Goal: Transaction & Acquisition: Purchase product/service

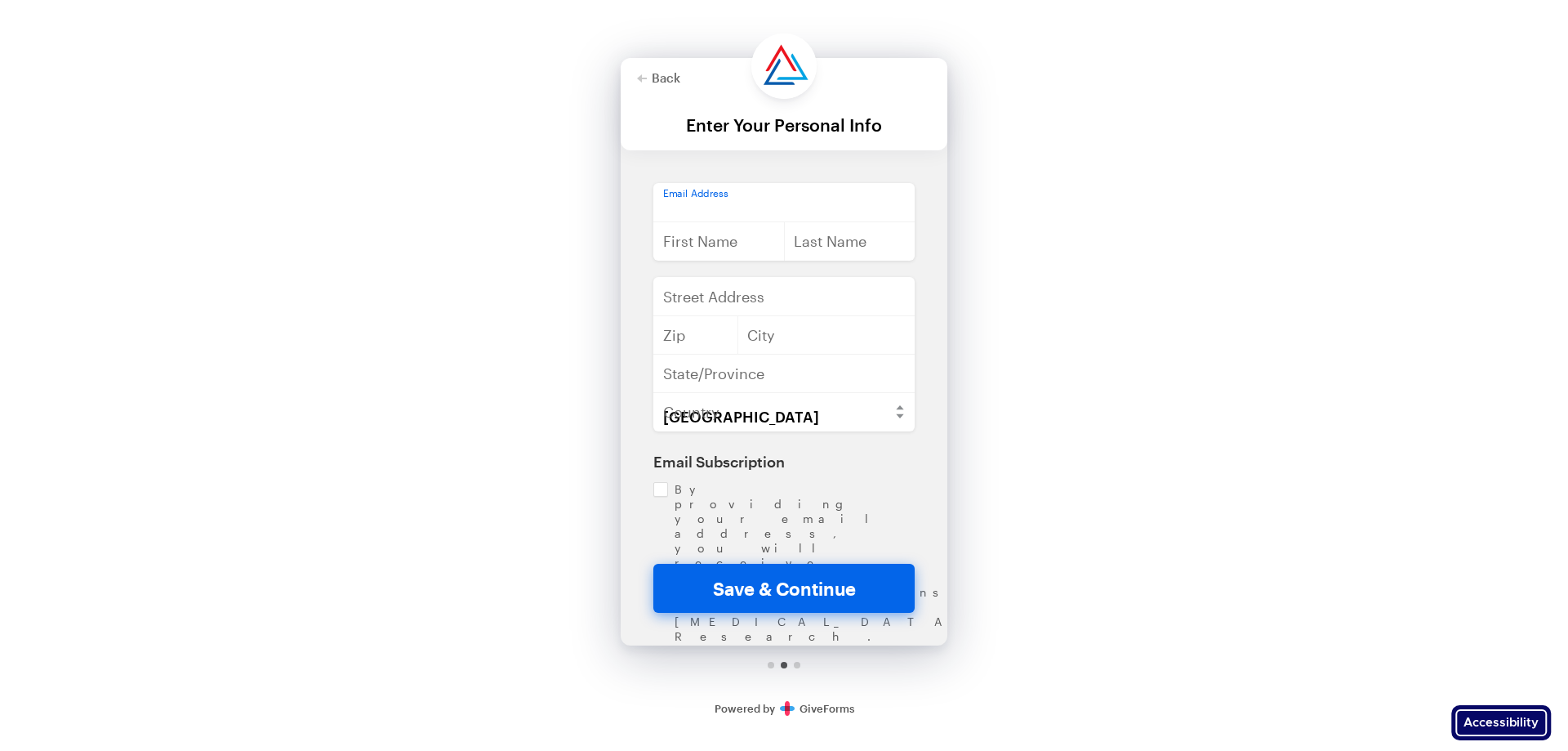
click at [732, 219] on input "email" at bounding box center [784, 202] width 262 height 39
type input "[EMAIL_ADDRESS][DOMAIN_NAME]"
type input "[PERSON_NAME]"
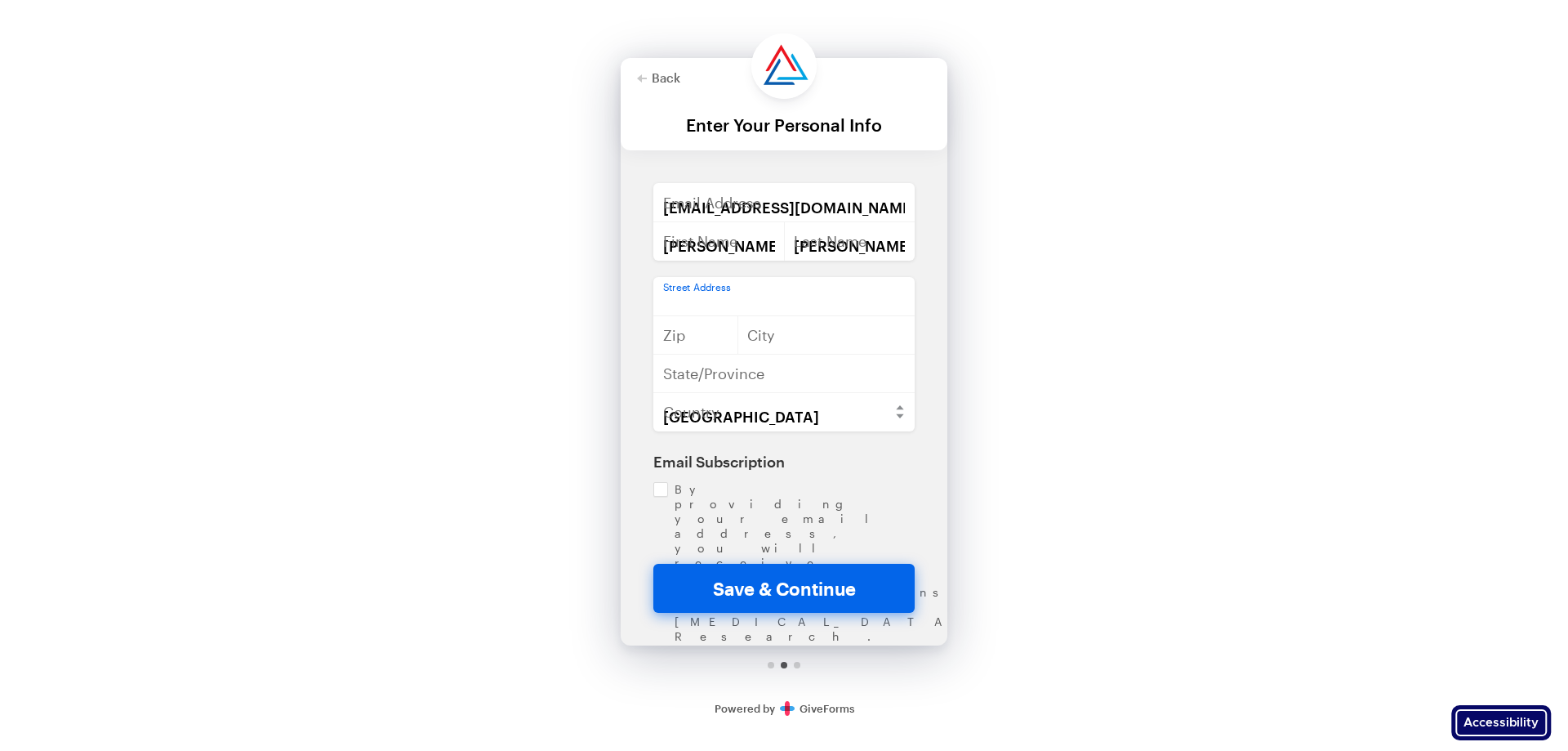
type input "P.O. [STREET_ADDRESS]"
type input "45149"
type input "Bandera"
type input "[US_STATE]"
type input "Essen"
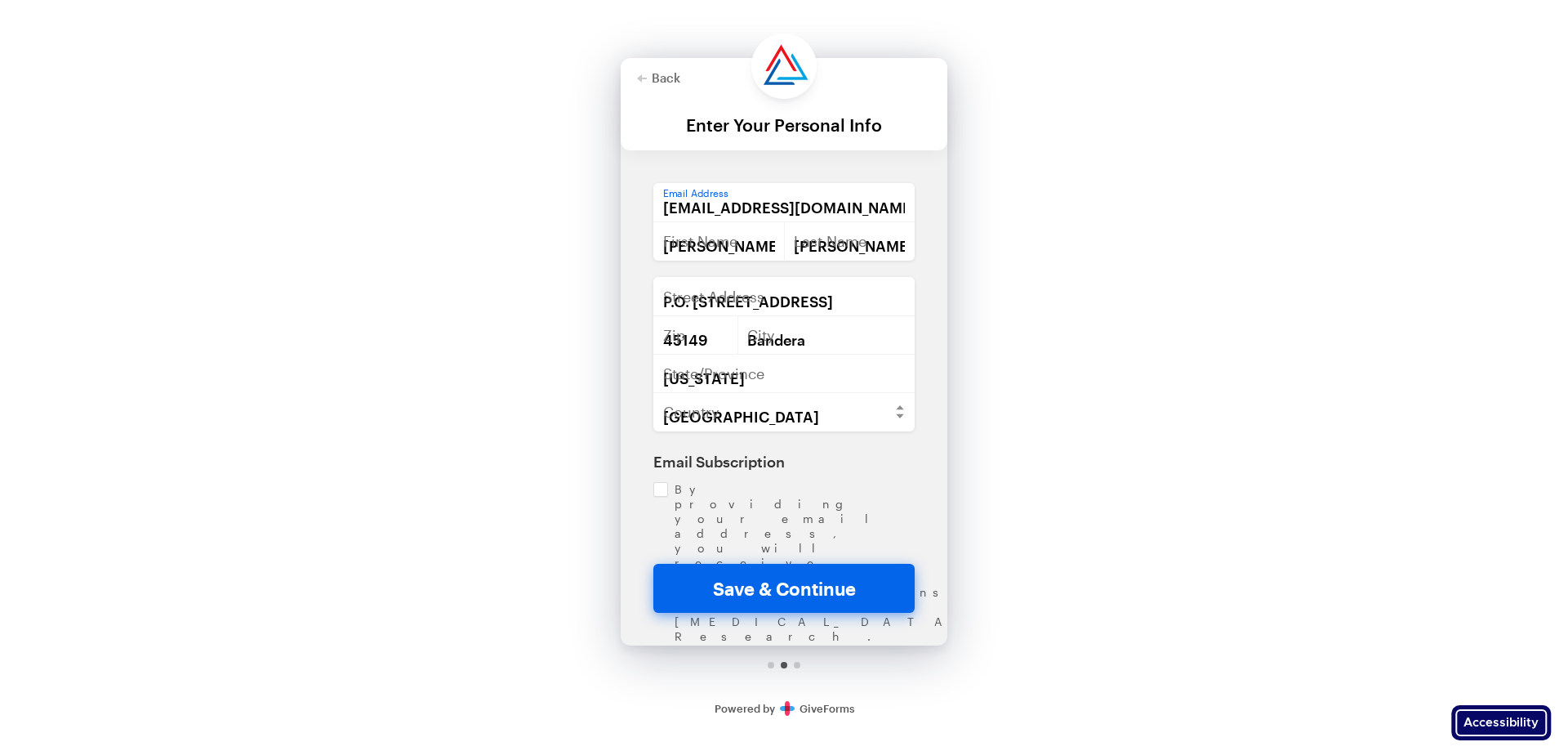
type input "NRW"
select select "DE"
click at [754, 223] on input "[PERSON_NAME]" at bounding box center [718, 241] width 131 height 39
click at [770, 205] on input "[EMAIL_ADDRESS][DOMAIN_NAME]" at bounding box center [784, 202] width 262 height 39
click at [640, 77] on polygon "button" at bounding box center [642, 78] width 10 height 9
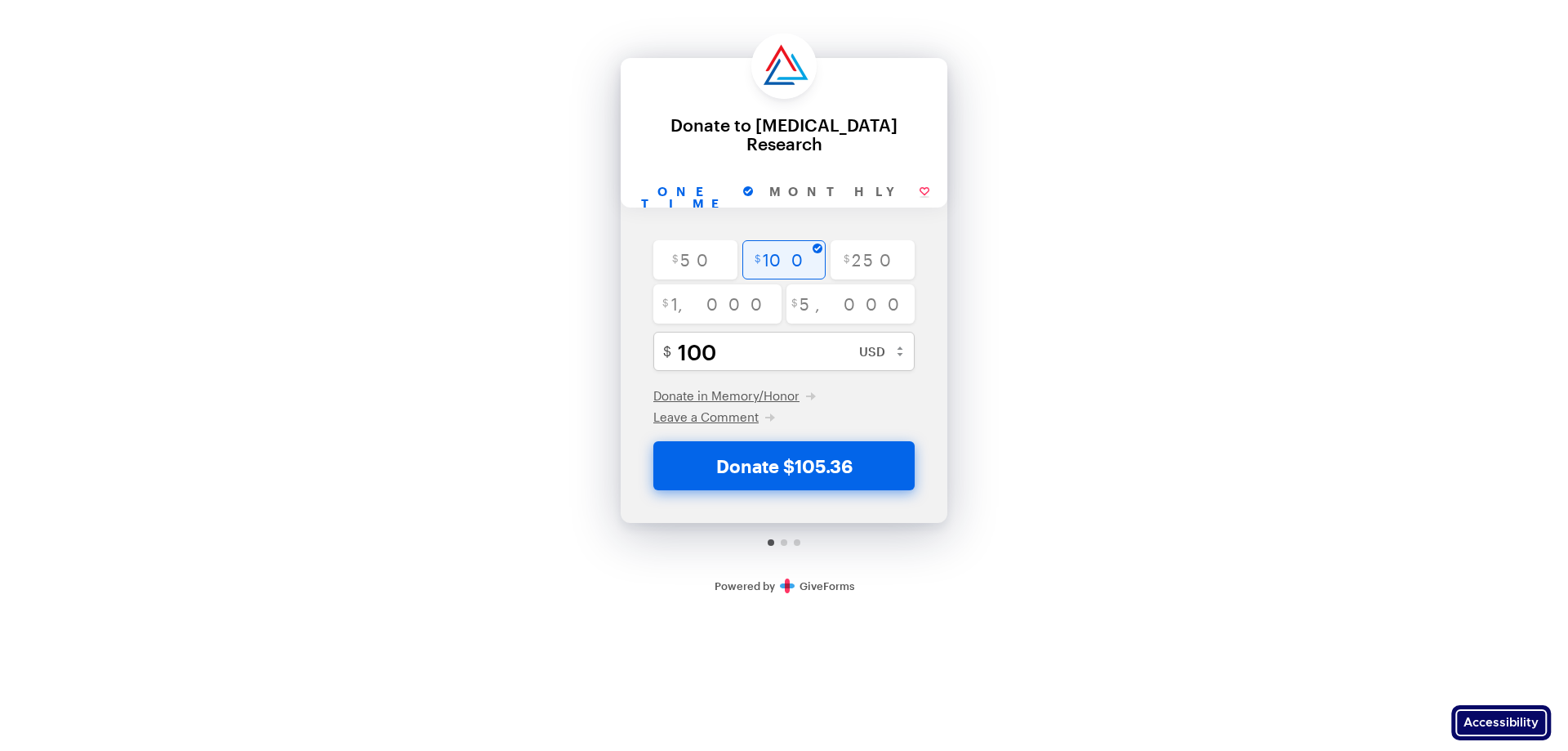
drag, startPoint x: 789, startPoint y: 469, endPoint x: 777, endPoint y: 344, distance: 125.6
click at [789, 470] on button "Donate $105.36" at bounding box center [784, 465] width 262 height 49
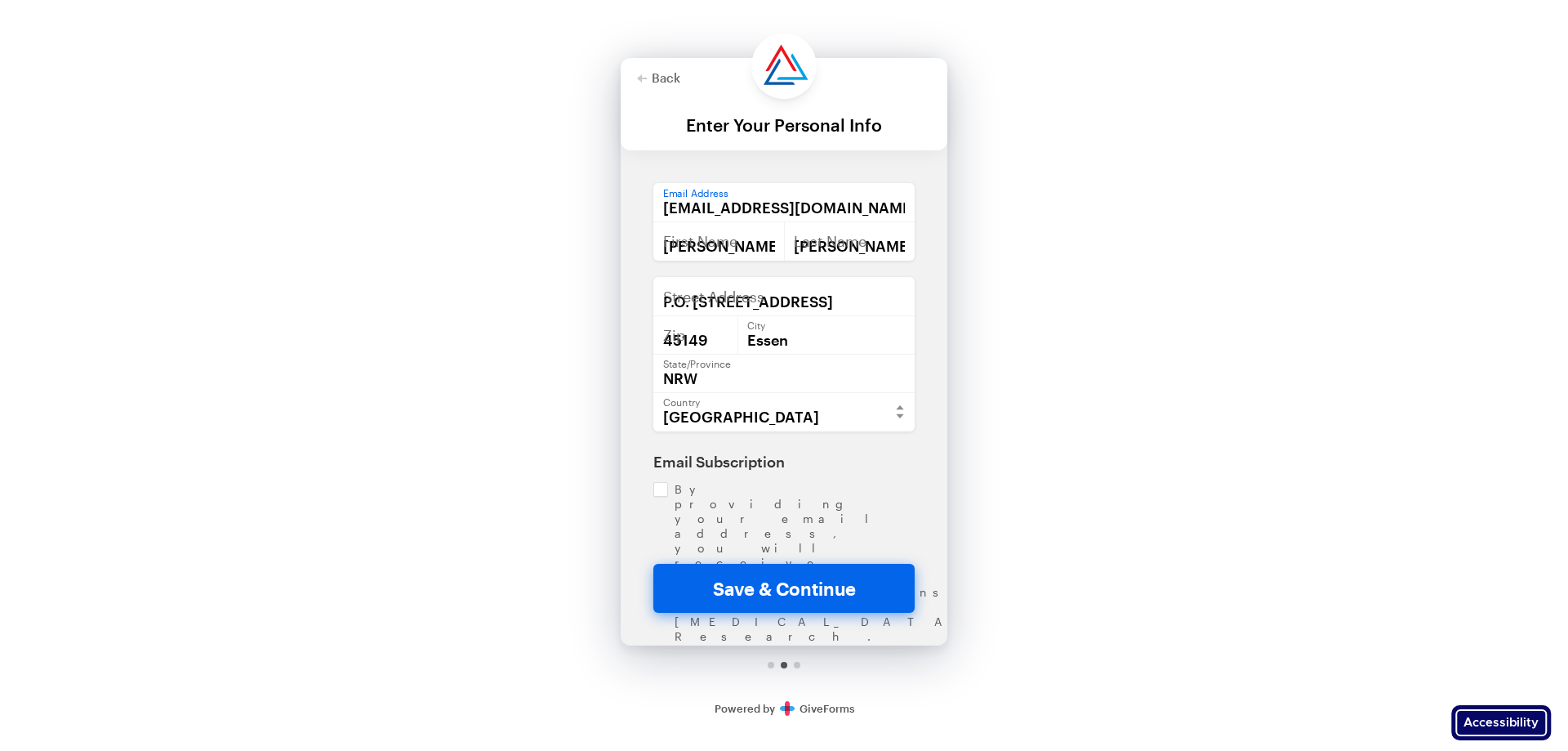
click at [775, 199] on input "[EMAIL_ADDRESS][DOMAIN_NAME]" at bounding box center [784, 202] width 262 height 39
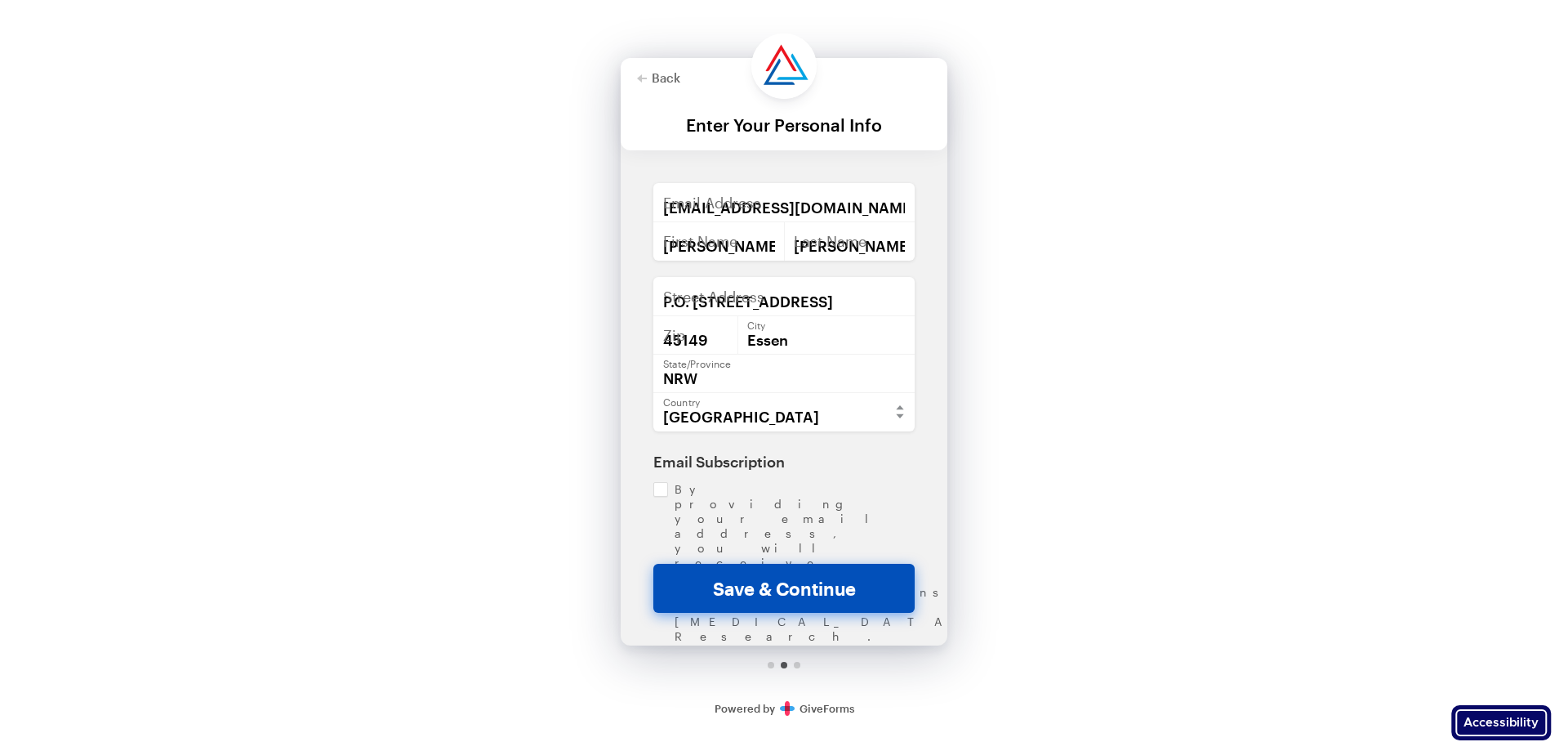
click at [805, 574] on button "Save & Continue" at bounding box center [784, 588] width 262 height 49
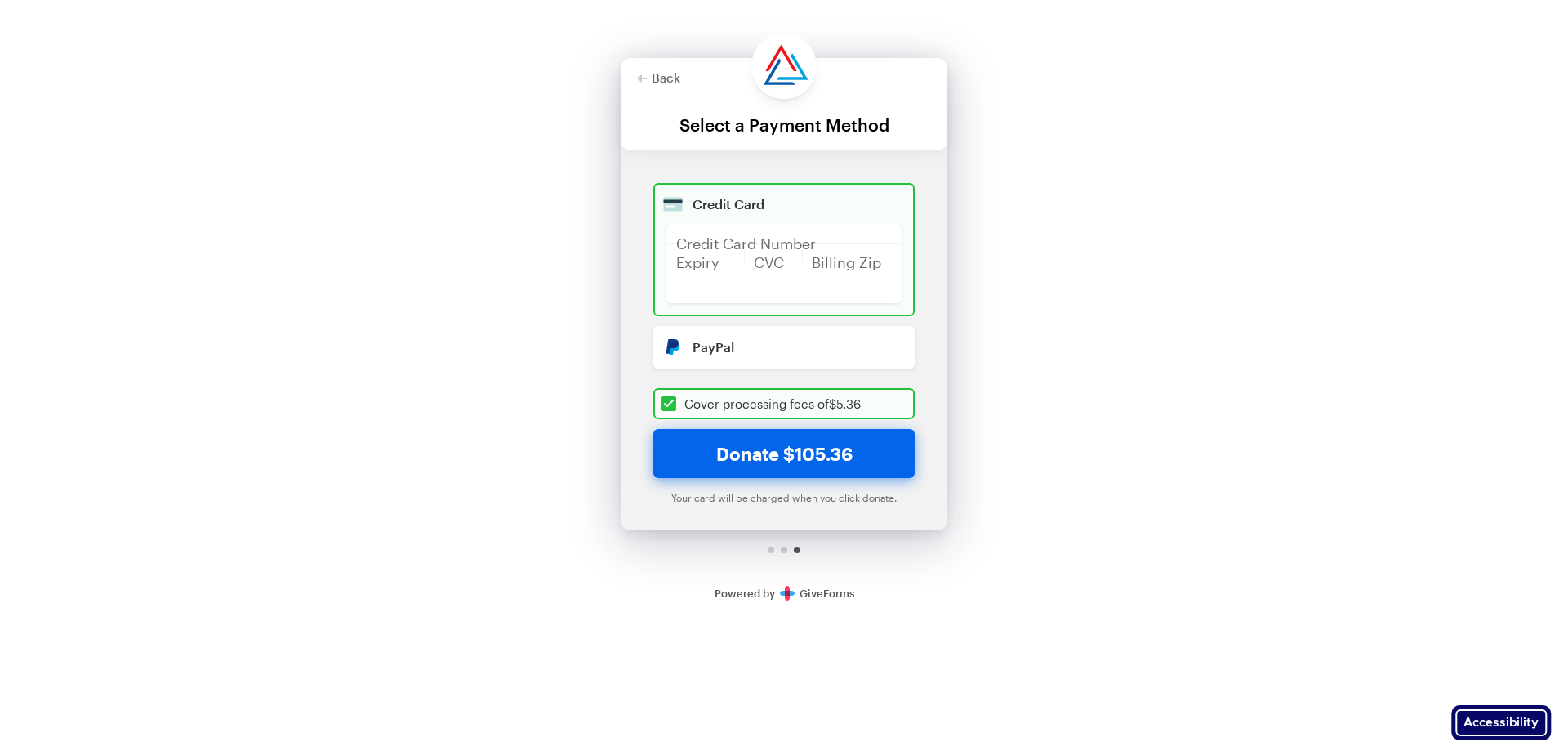
click at [644, 70] on div at bounding box center [784, 104] width 327 height 92
click at [642, 75] on polygon "button" at bounding box center [642, 78] width 10 height 9
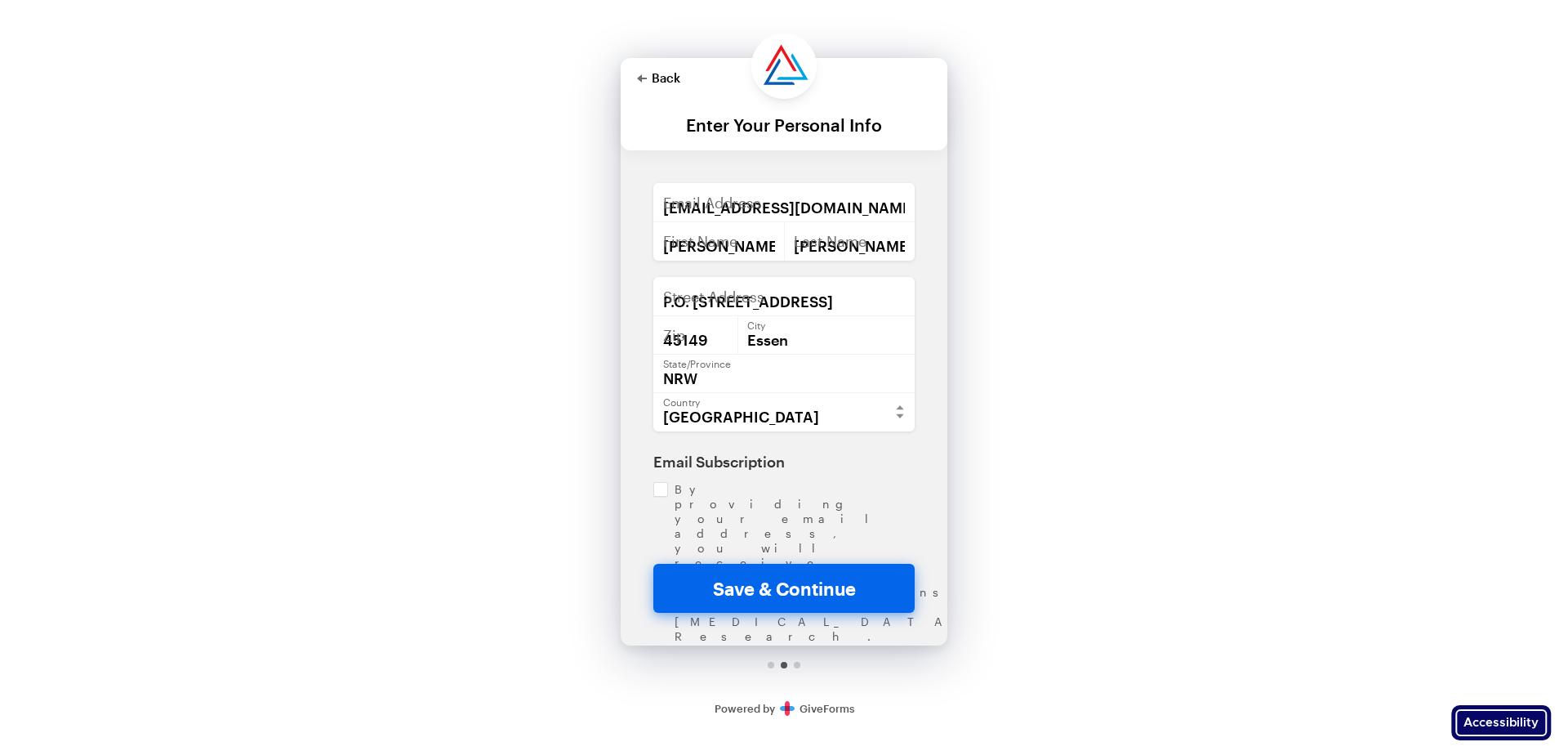
click at [642, 75] on polygon "button" at bounding box center [642, 78] width 10 height 9
checkbox input "true"
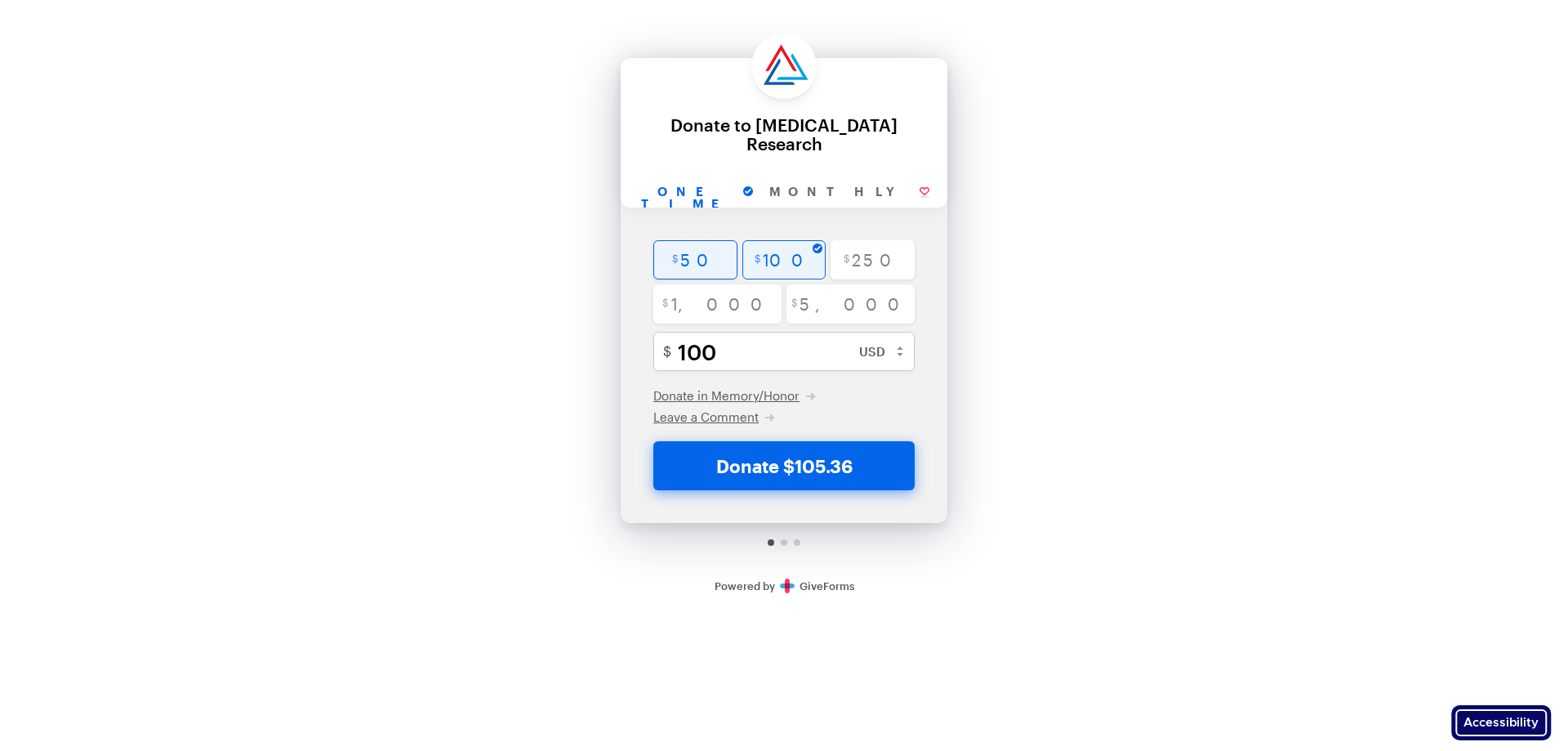
click at [713, 263] on input "radio" at bounding box center [695, 259] width 84 height 39
radio input "true"
type input "50"
checkbox input "true"
click at [778, 263] on input "radio" at bounding box center [784, 259] width 84 height 39
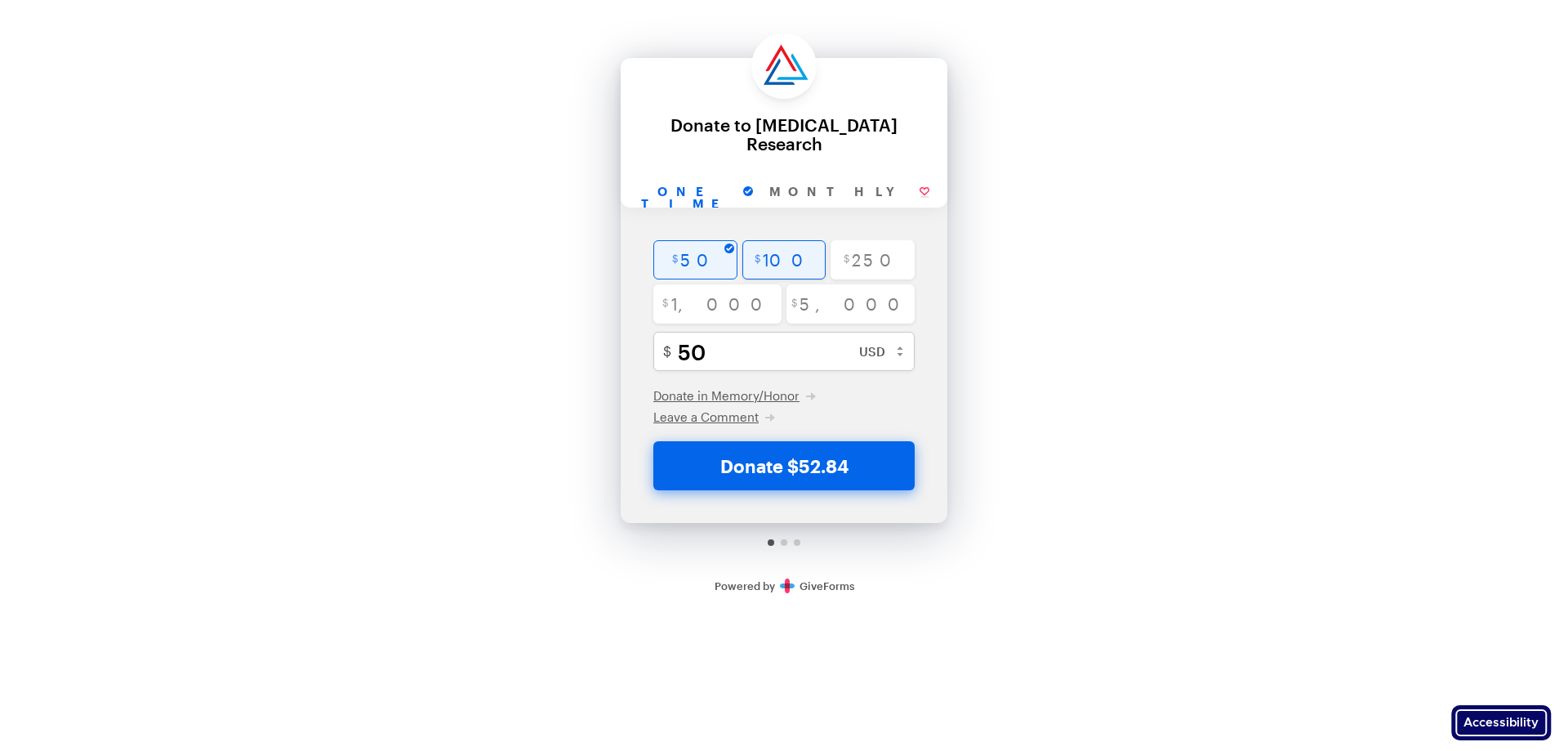
radio input "true"
type input "100"
checkbox input "true"
click at [724, 258] on input "radio" at bounding box center [695, 259] width 84 height 39
radio input "true"
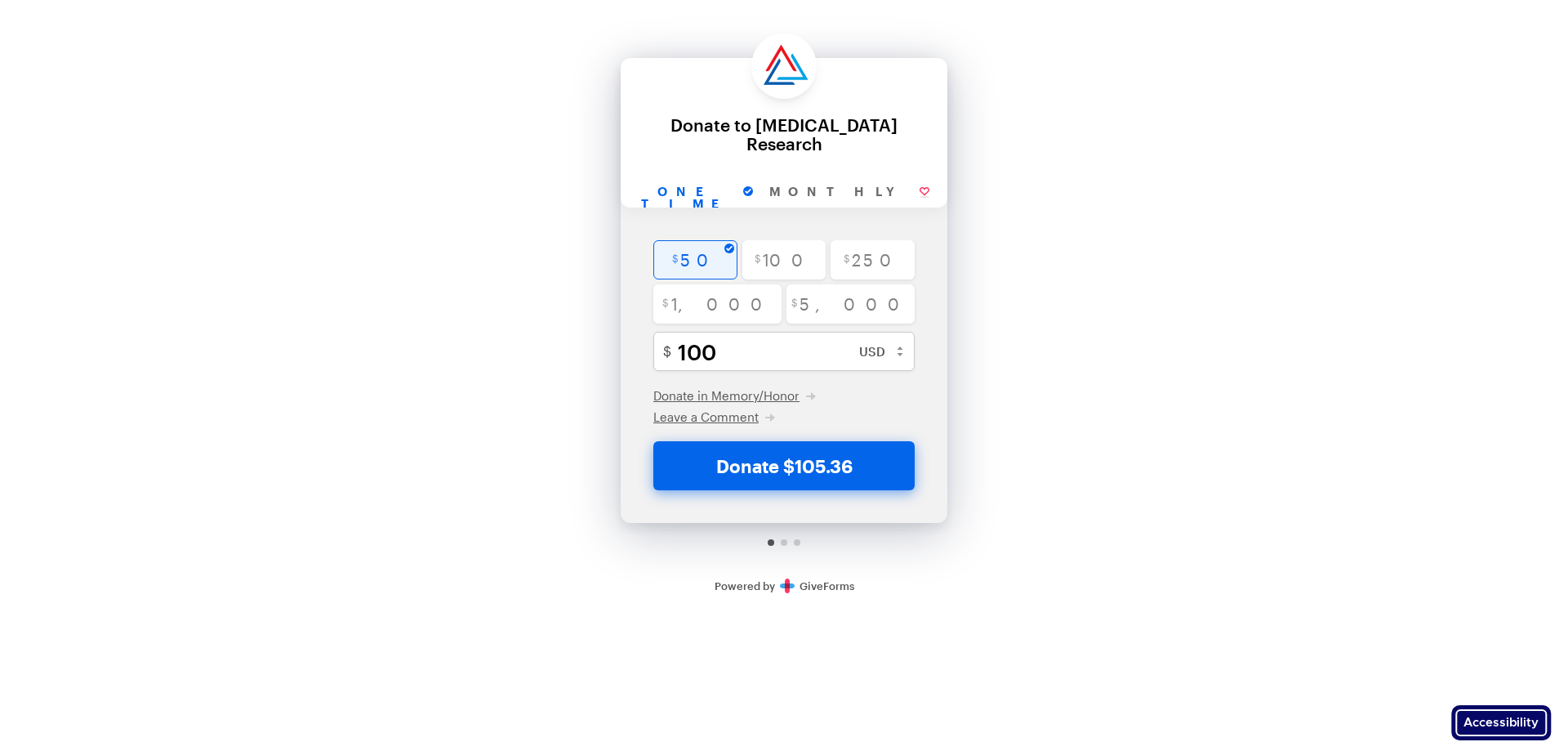
type input "50"
checkbox input "true"
click at [784, 258] on input "radio" at bounding box center [784, 259] width 84 height 39
radio input "true"
type input "100"
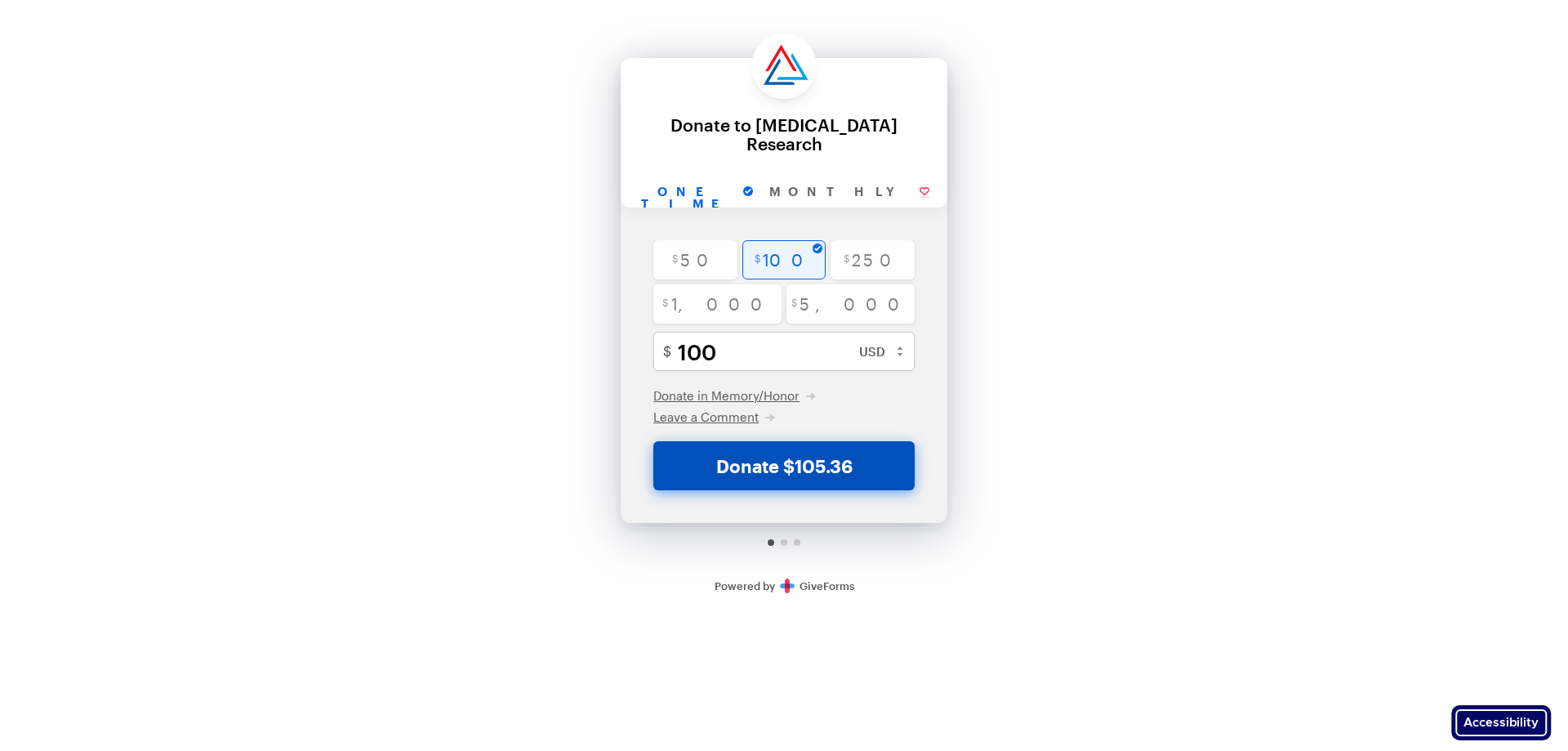
click at [812, 467] on button "Donate $105.36" at bounding box center [784, 465] width 262 height 49
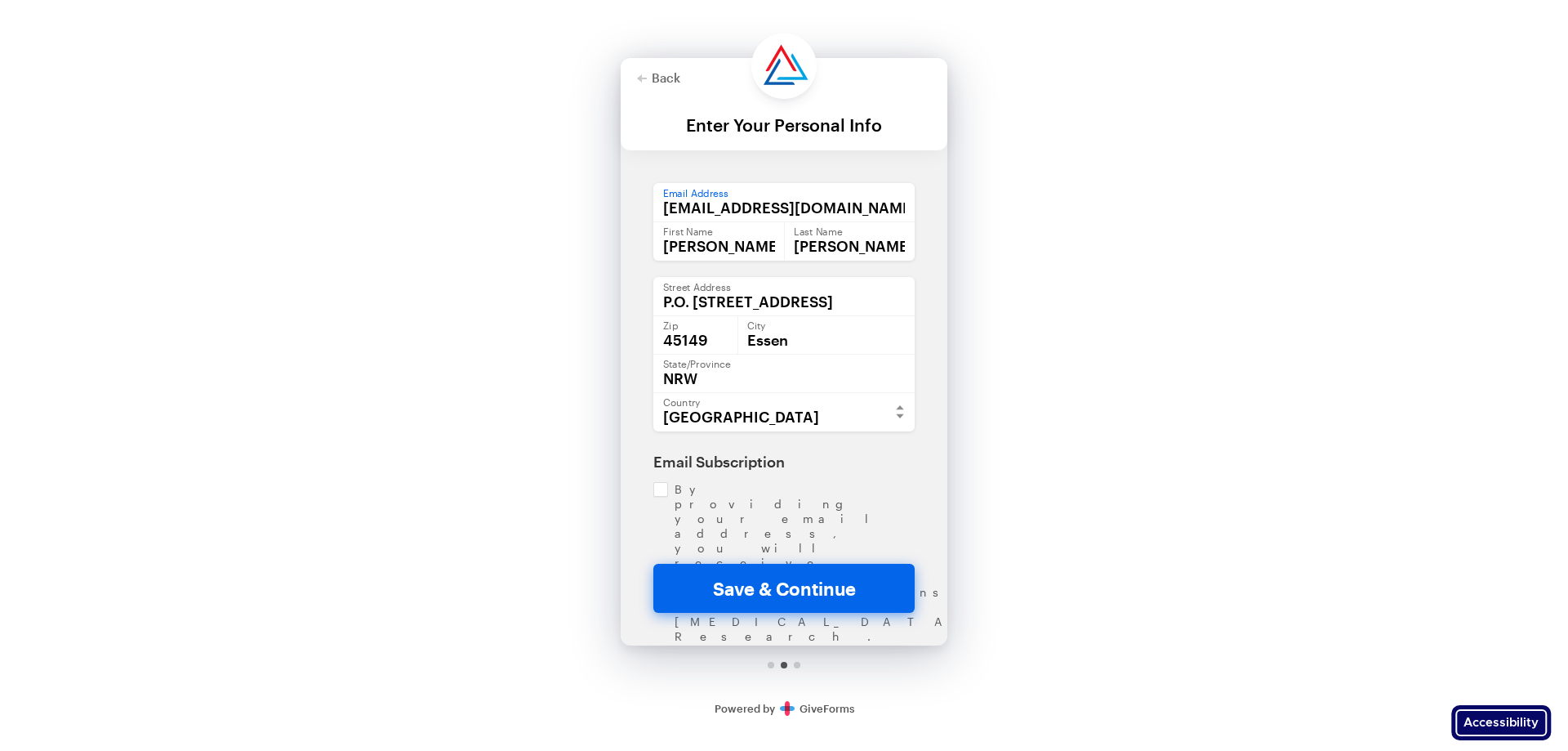
click at [758, 209] on input "[EMAIL_ADDRESS][DOMAIN_NAME]" at bounding box center [784, 202] width 262 height 39
click at [762, 576] on button "Save & Continue" at bounding box center [784, 588] width 262 height 49
checkbox input "true"
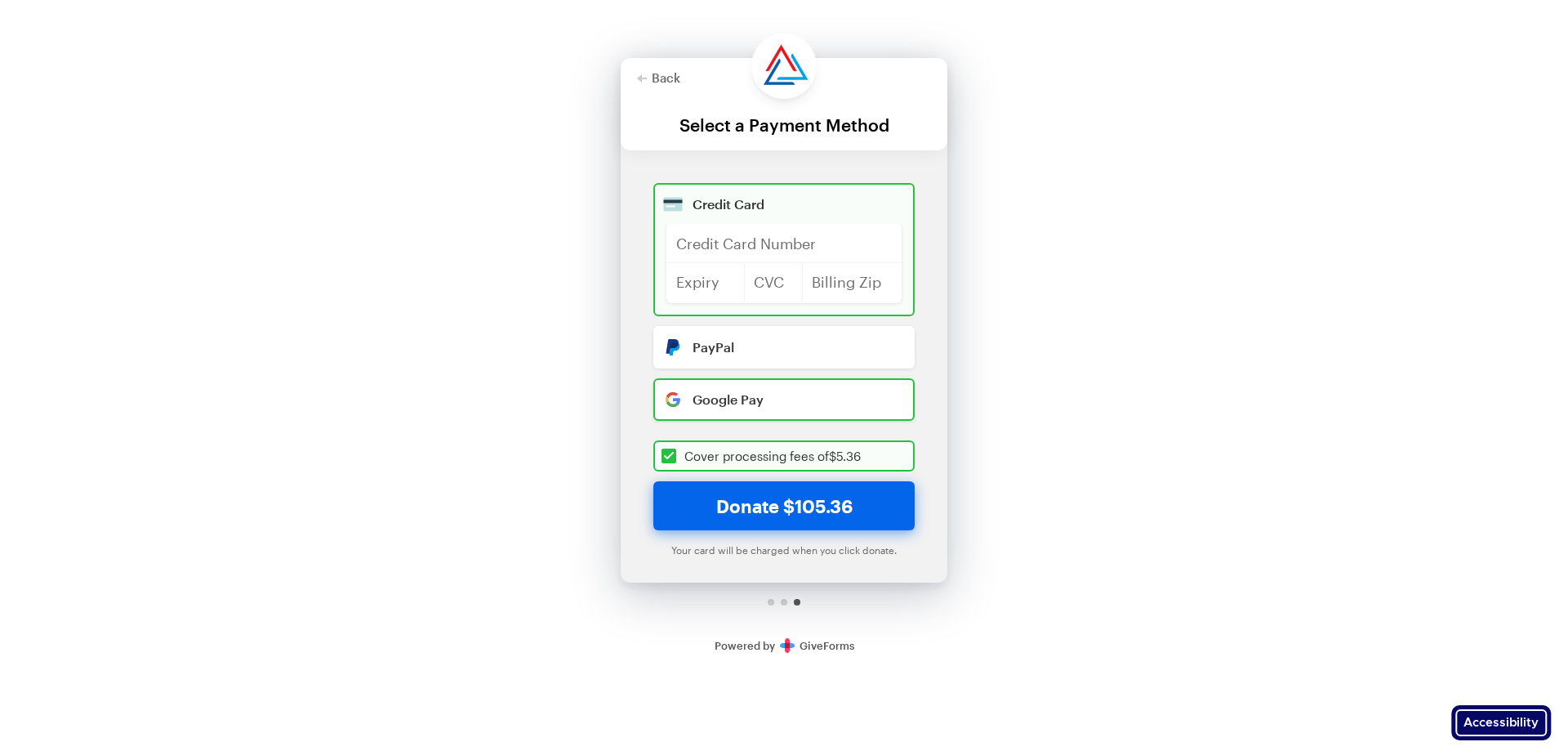
click at [799, 399] on input "radio" at bounding box center [784, 399] width 262 height 42
radio input "true"
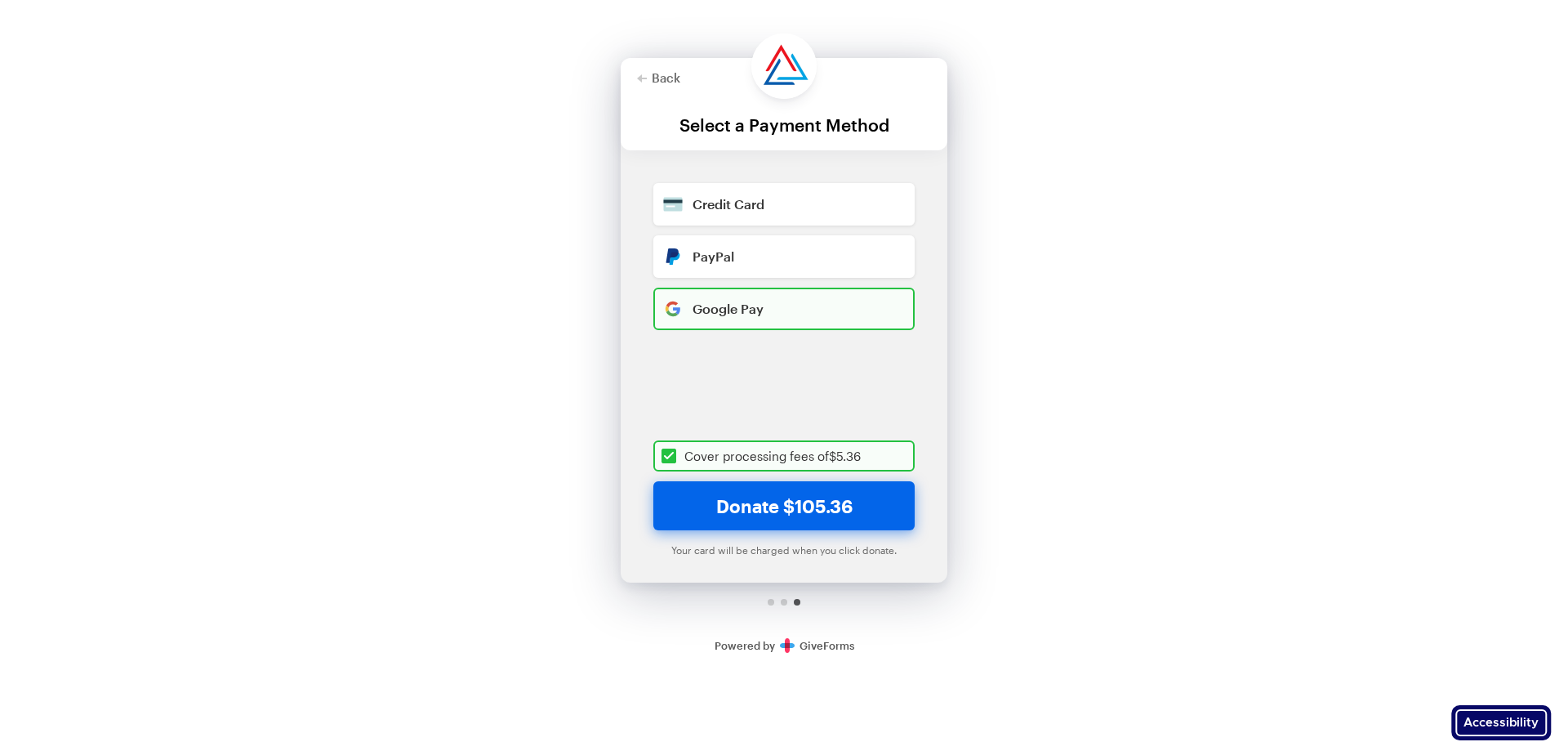
checkbox input "true"
click at [794, 236] on input "radio" at bounding box center [784, 256] width 262 height 42
radio input "true"
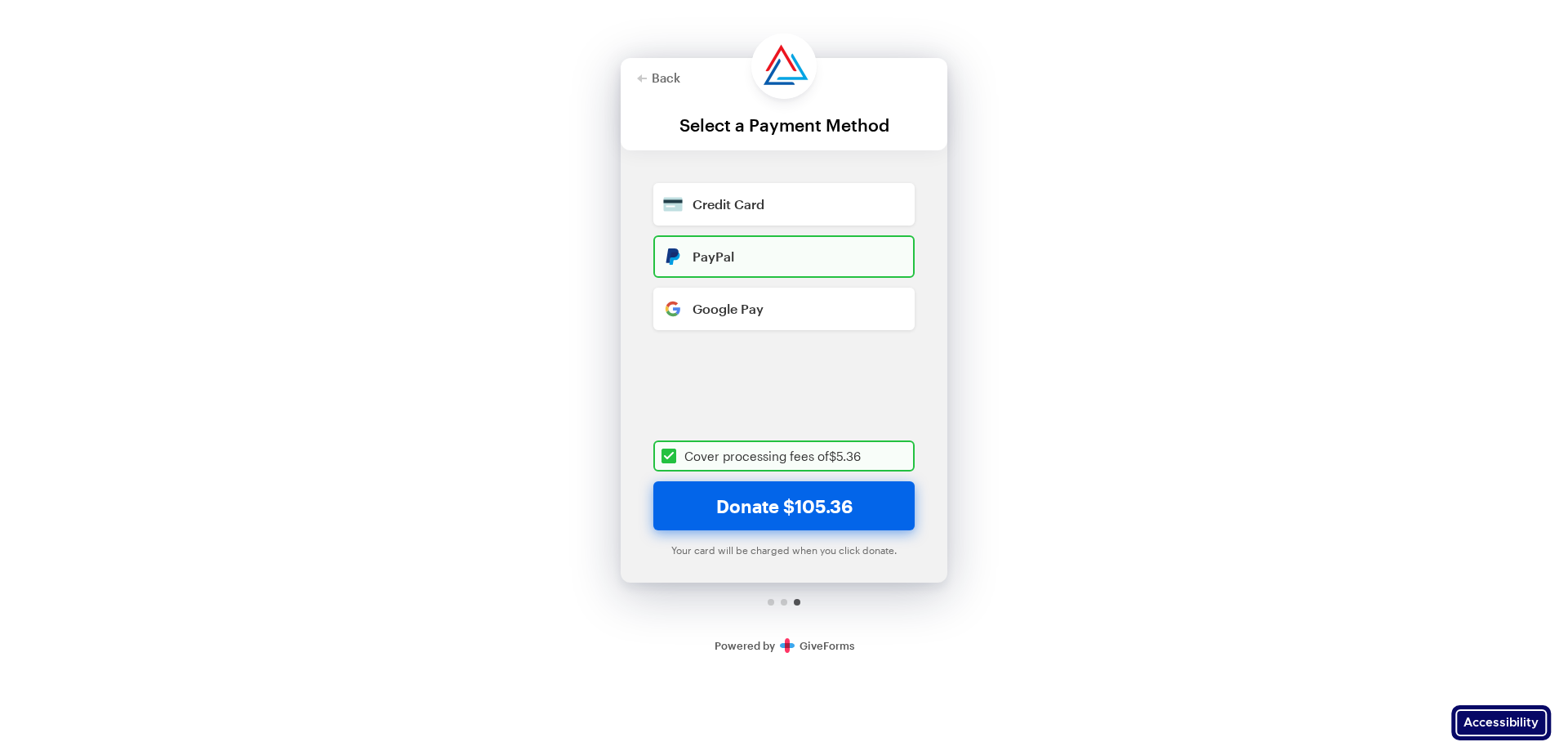
checkbox input "true"
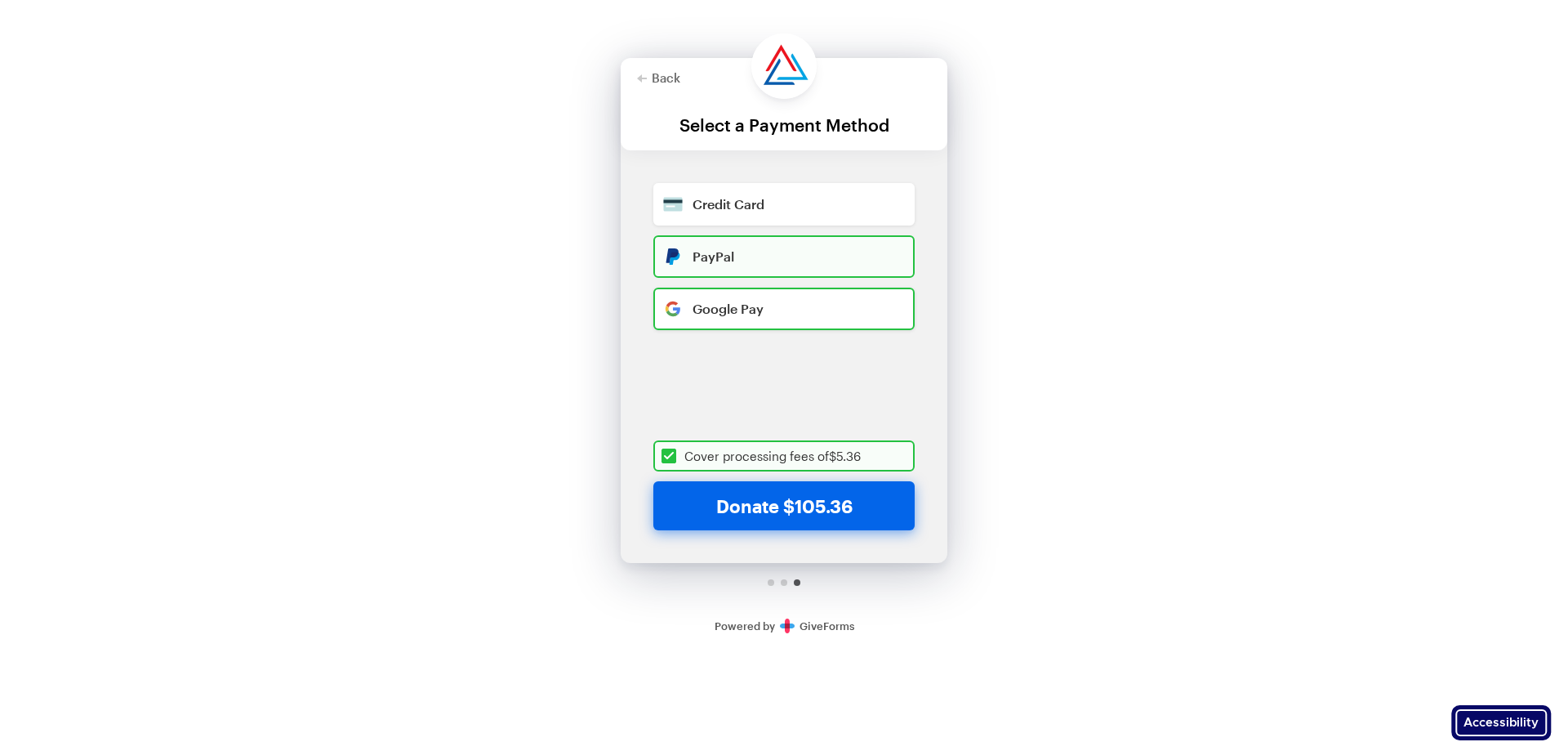
click at [794, 307] on input "radio" at bounding box center [784, 309] width 262 height 42
radio input "true"
checkbox input "true"
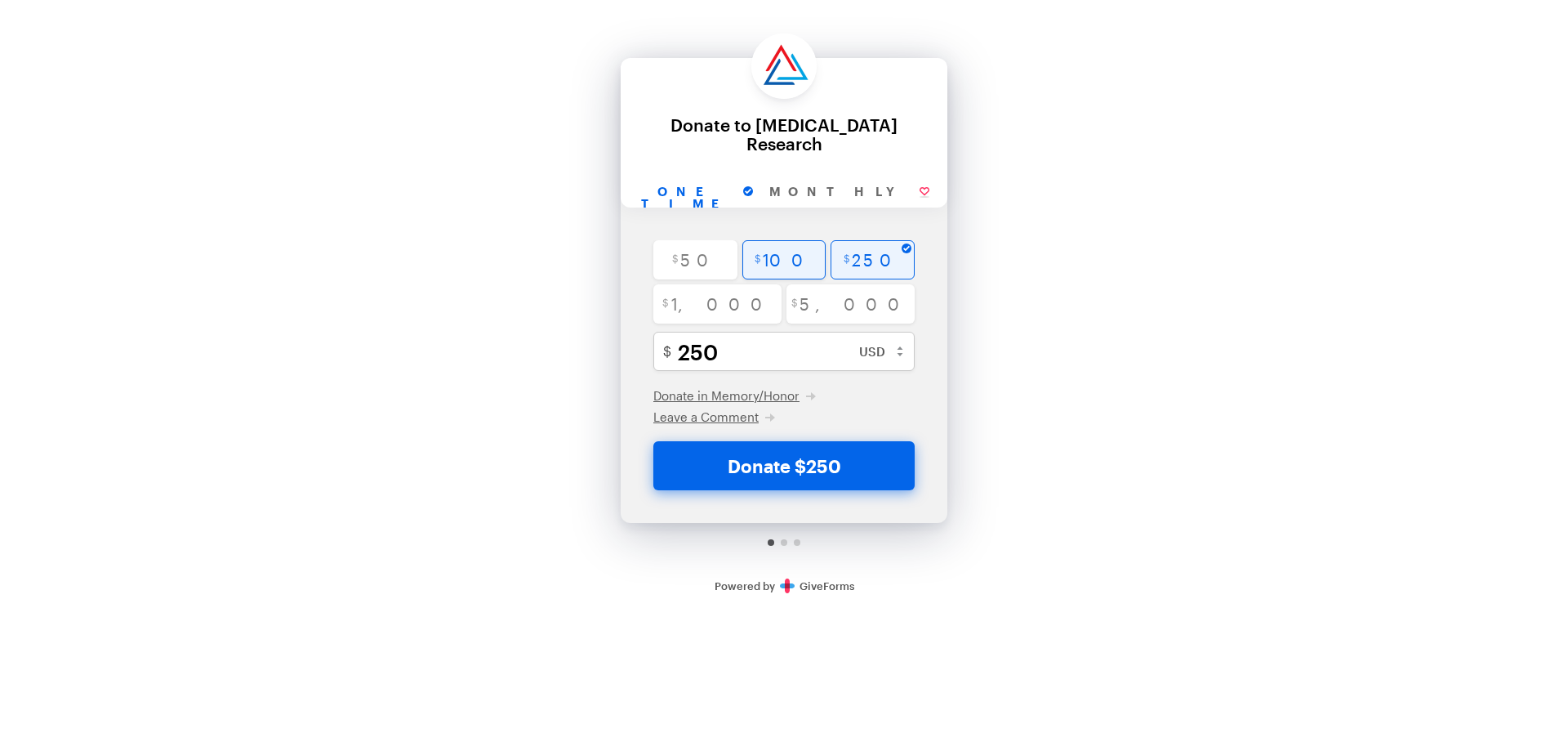
click at [773, 262] on input "radio" at bounding box center [784, 259] width 84 height 39
radio input "true"
type input "100"
checkbox input "true"
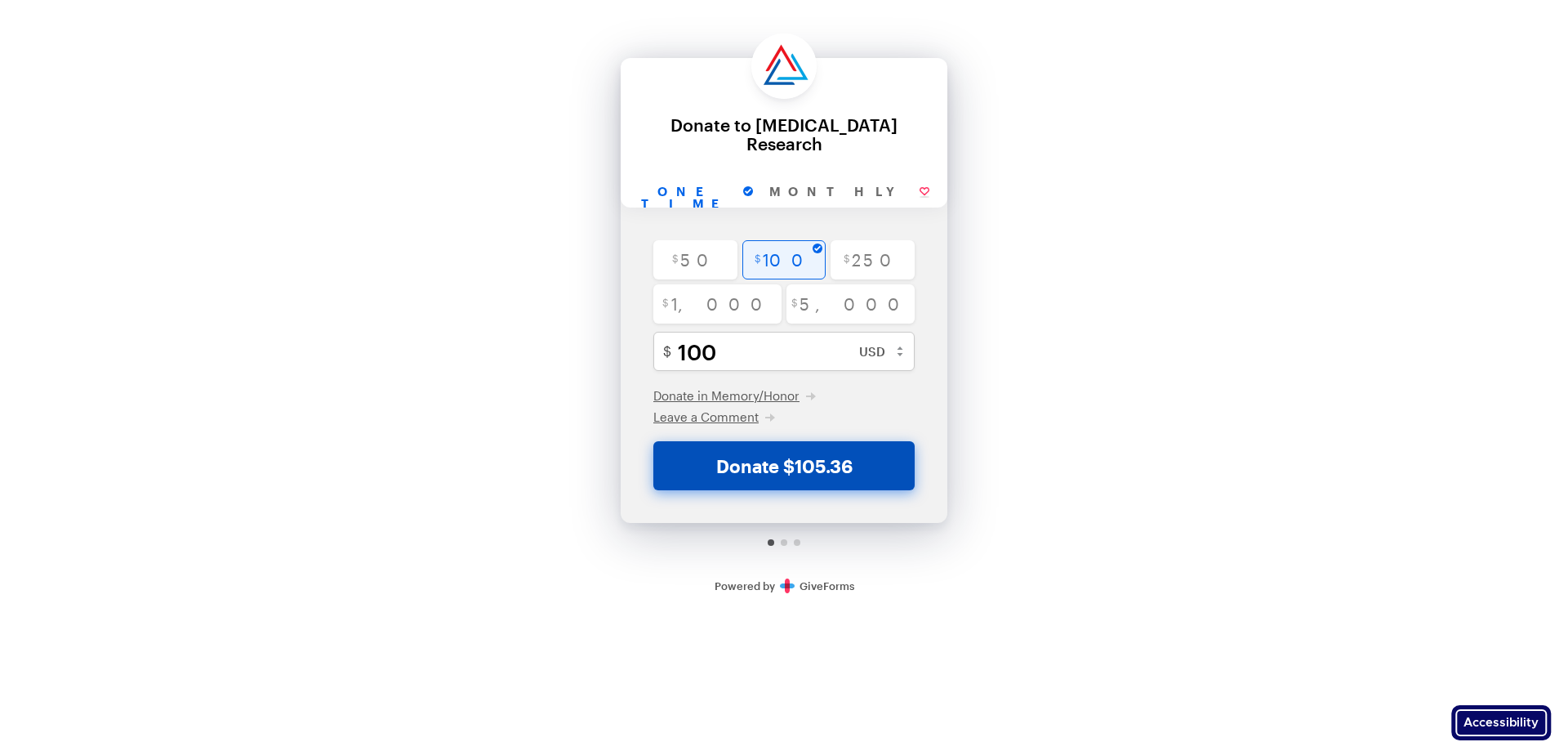
click at [829, 469] on button "Donate $105.36" at bounding box center [784, 465] width 262 height 49
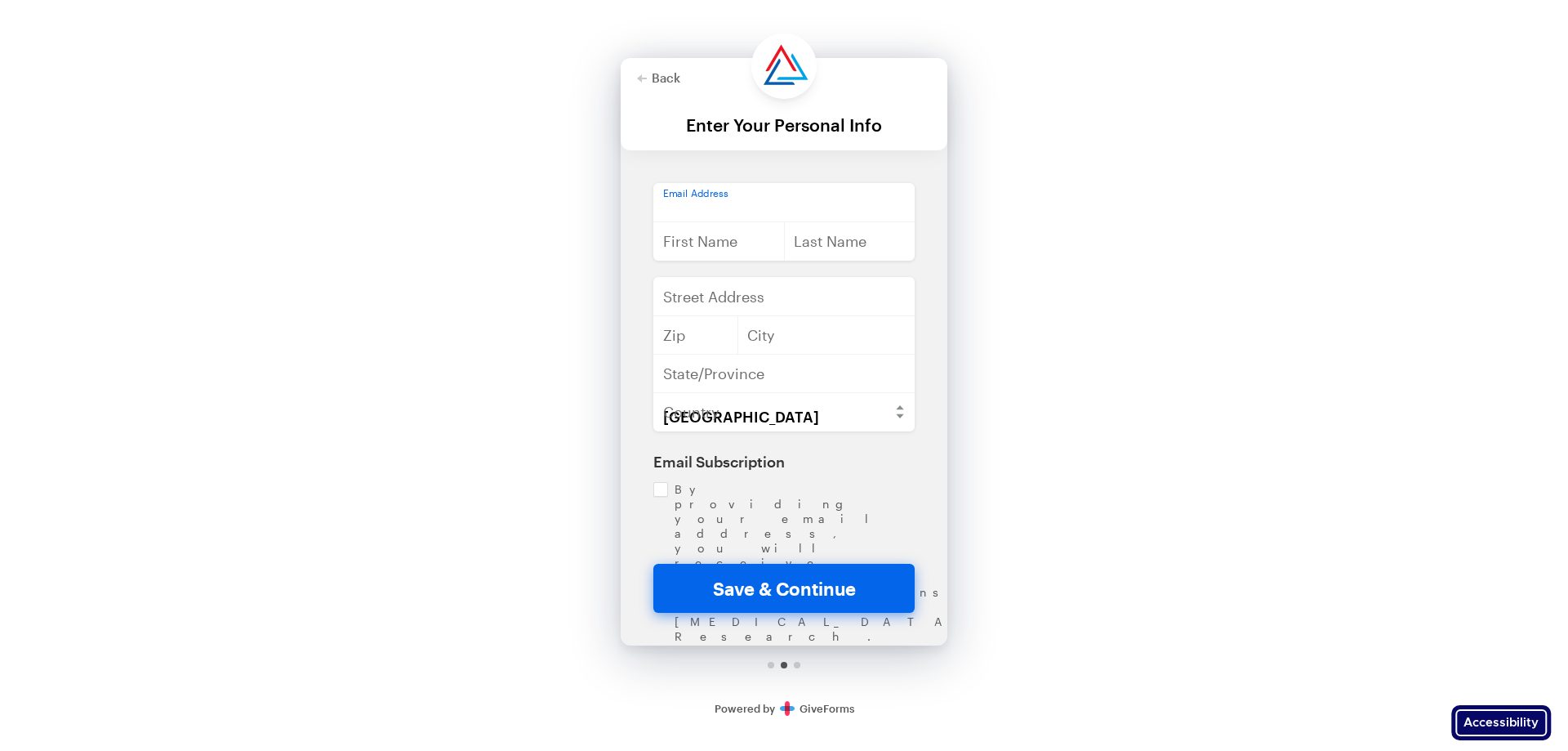
click at [732, 197] on input "email" at bounding box center [784, 202] width 262 height 39
type input "[EMAIL_ADDRESS][DOMAIN_NAME]"
type input "[PERSON_NAME]"
type input "P.O. [STREET_ADDRESS]"
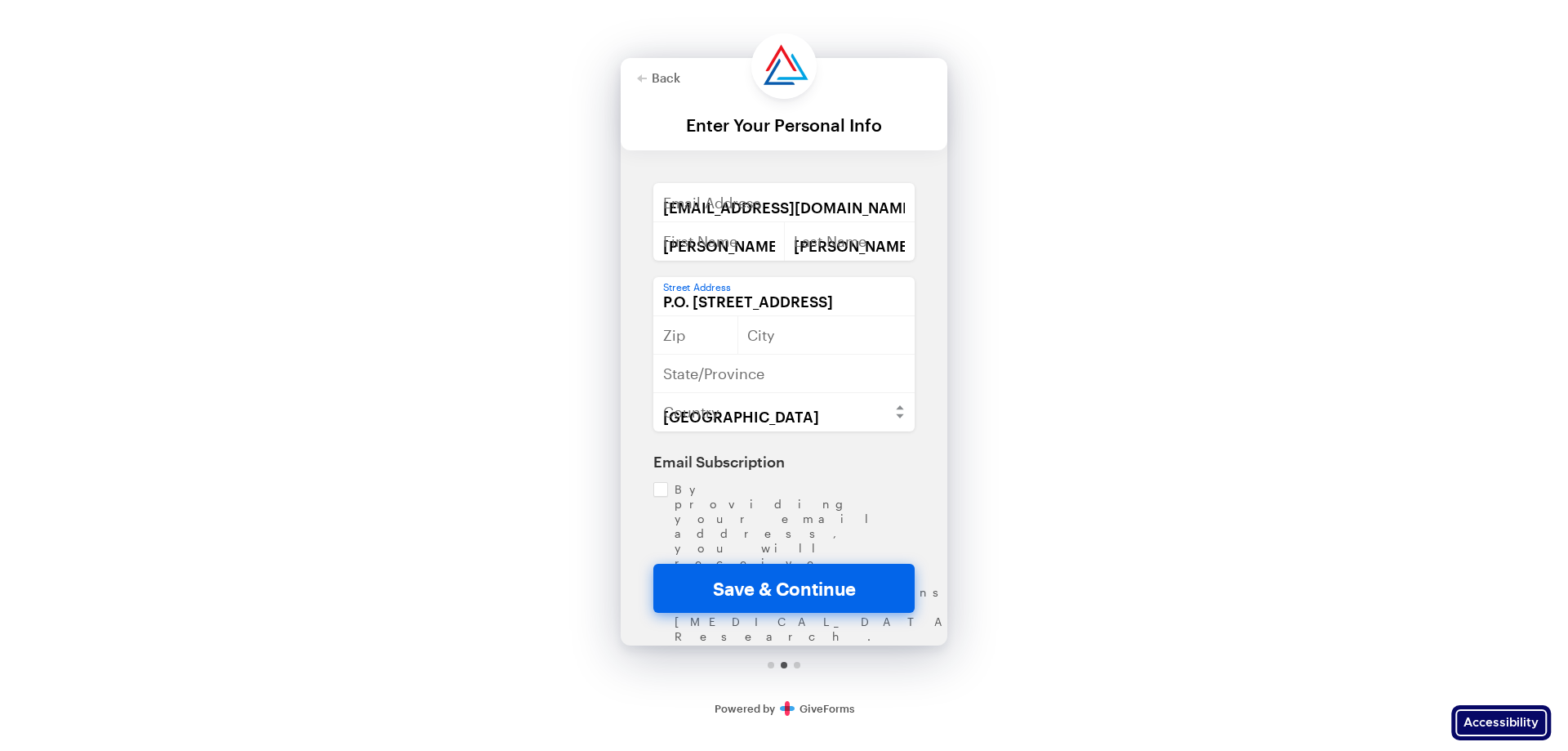
type input "45149"
type input "Bandera"
type input "[US_STATE]"
type input "Essen"
type input "NRW"
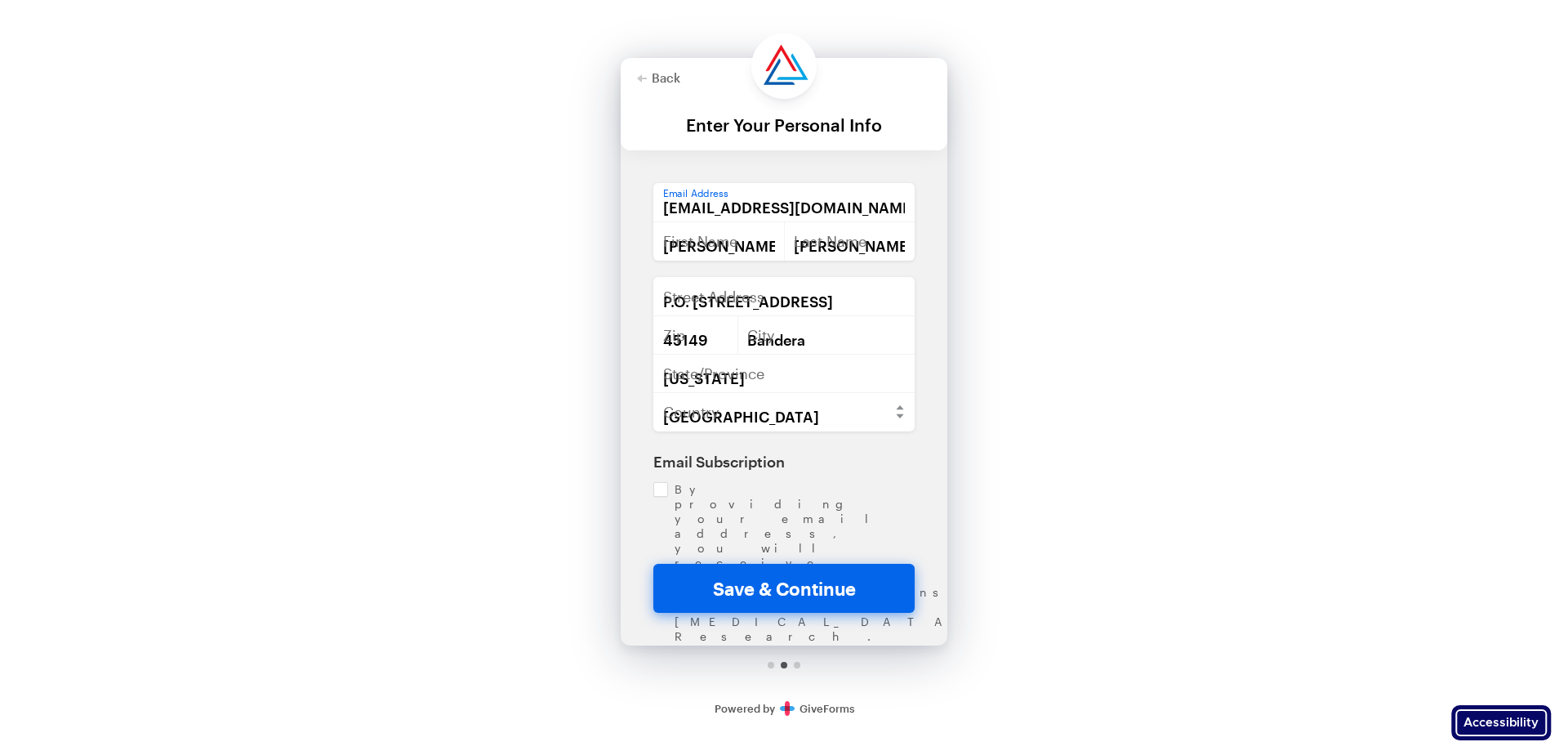
select select "DE"
click at [807, 212] on input "[EMAIL_ADDRESS][DOMAIN_NAME]" at bounding box center [784, 202] width 262 height 39
click at [646, 74] on icon "button" at bounding box center [642, 79] width 10 height 10
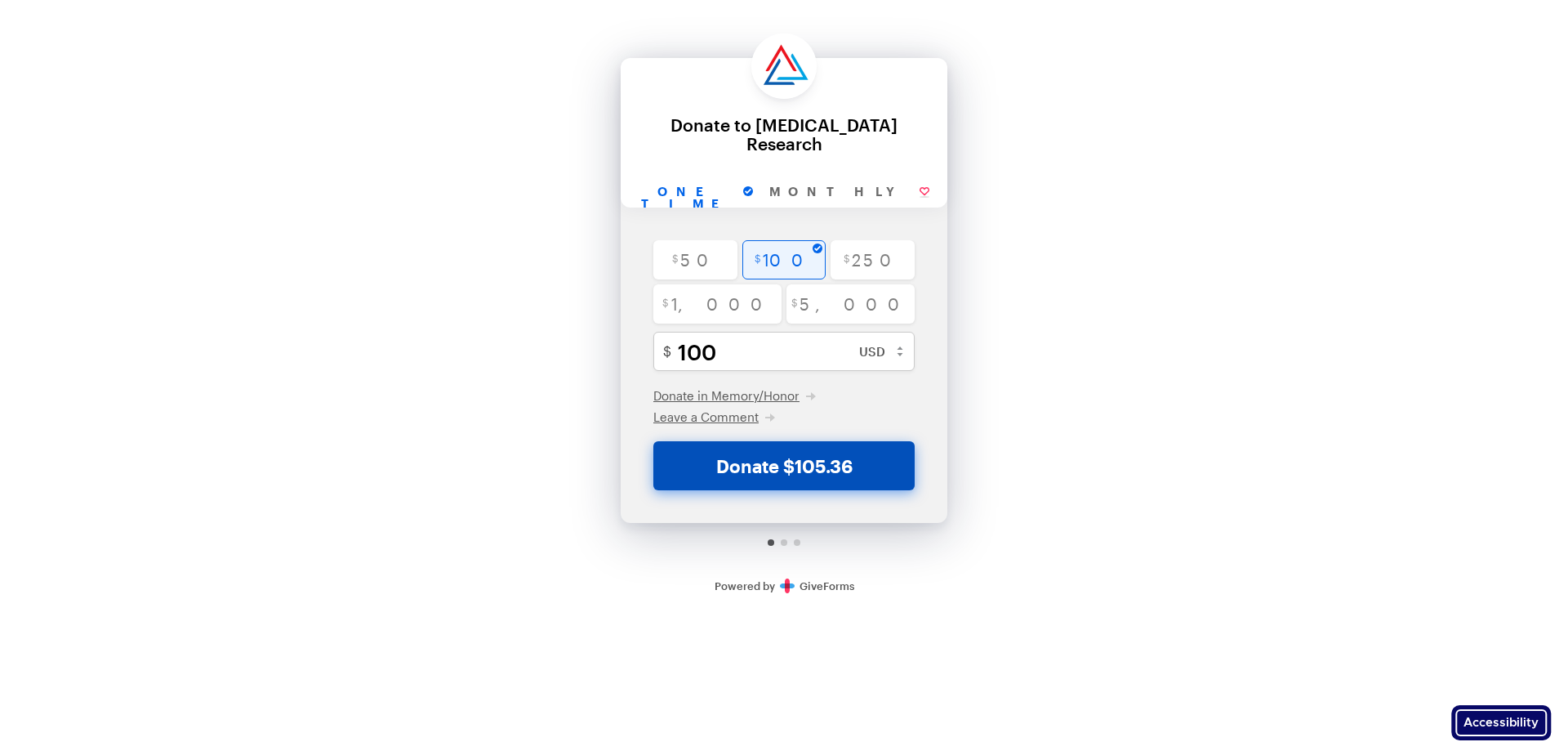
click at [819, 476] on button "Donate $105.36" at bounding box center [784, 465] width 262 height 49
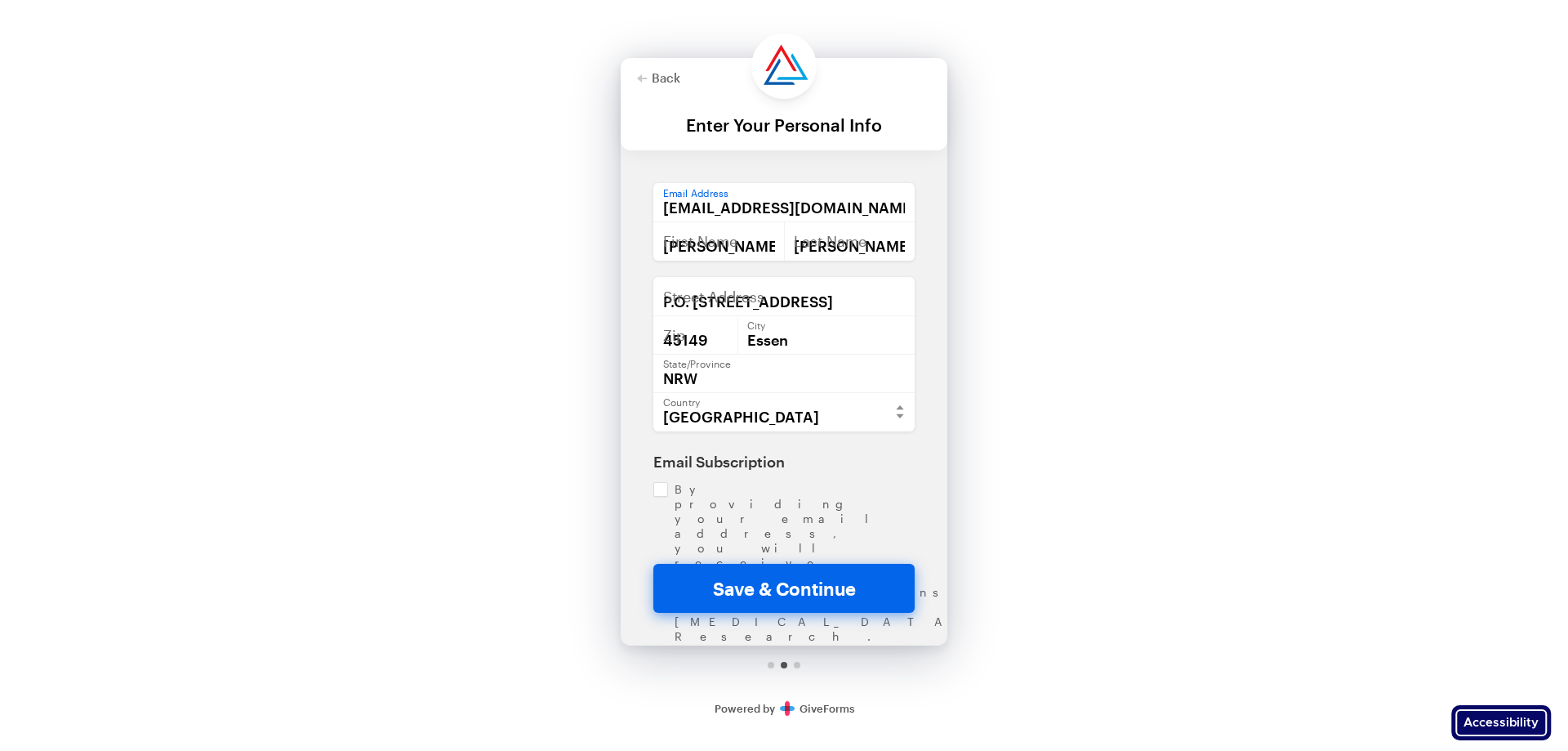
click at [851, 207] on input "[EMAIL_ADDRESS][DOMAIN_NAME]" at bounding box center [784, 202] width 262 height 39
click at [818, 347] on input "Essen" at bounding box center [826, 335] width 177 height 39
click at [1152, 370] on div "Back Back Enter Your Personal Info Your gift today will support scientists in t…" at bounding box center [784, 366] width 1568 height 731
click at [737, 298] on input "P.O. [STREET_ADDRESS]" at bounding box center [784, 296] width 262 height 39
click at [795, 212] on input "[EMAIL_ADDRESS][DOMAIN_NAME]" at bounding box center [784, 202] width 262 height 39
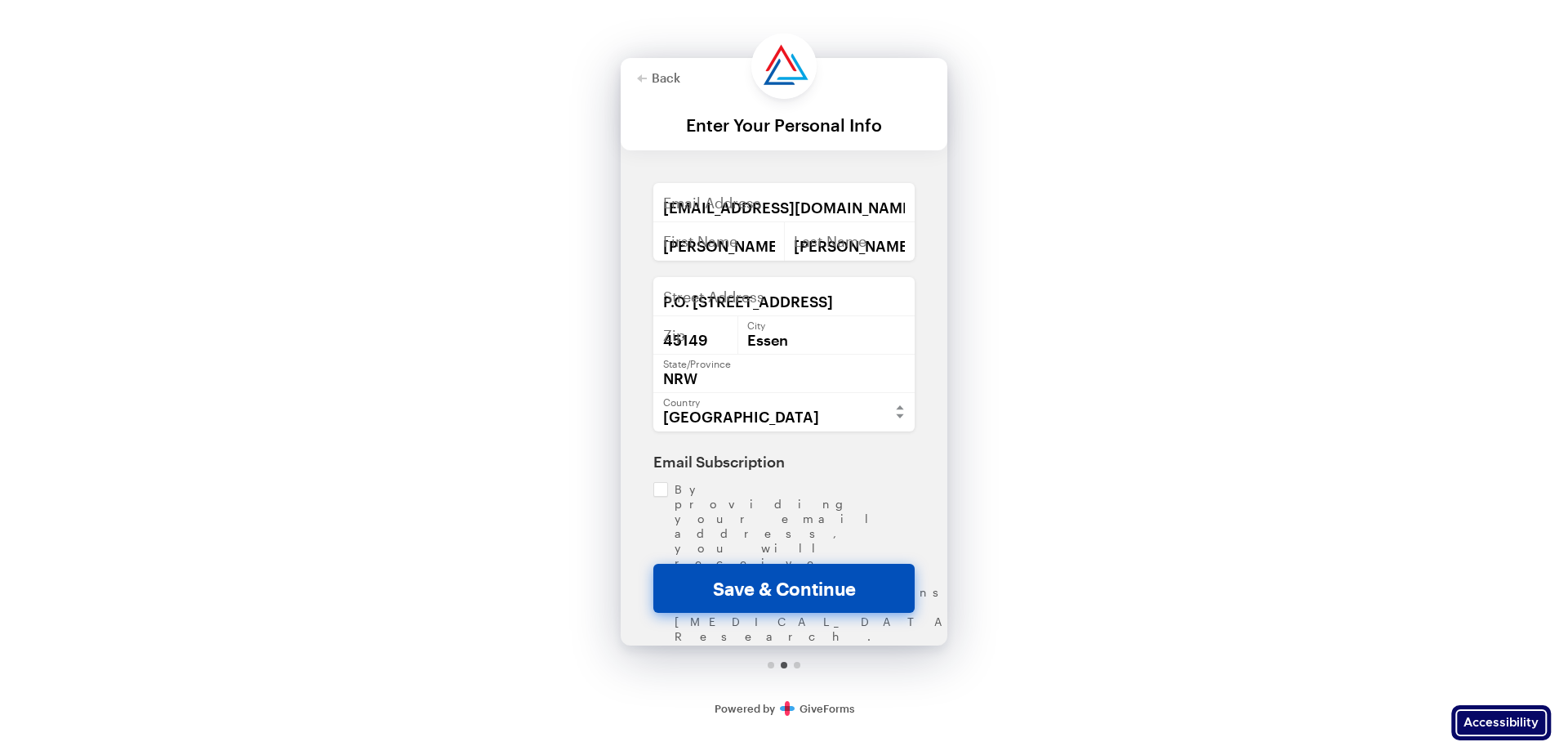
click at [815, 592] on button "Save & Continue" at bounding box center [784, 588] width 262 height 49
checkbox input "true"
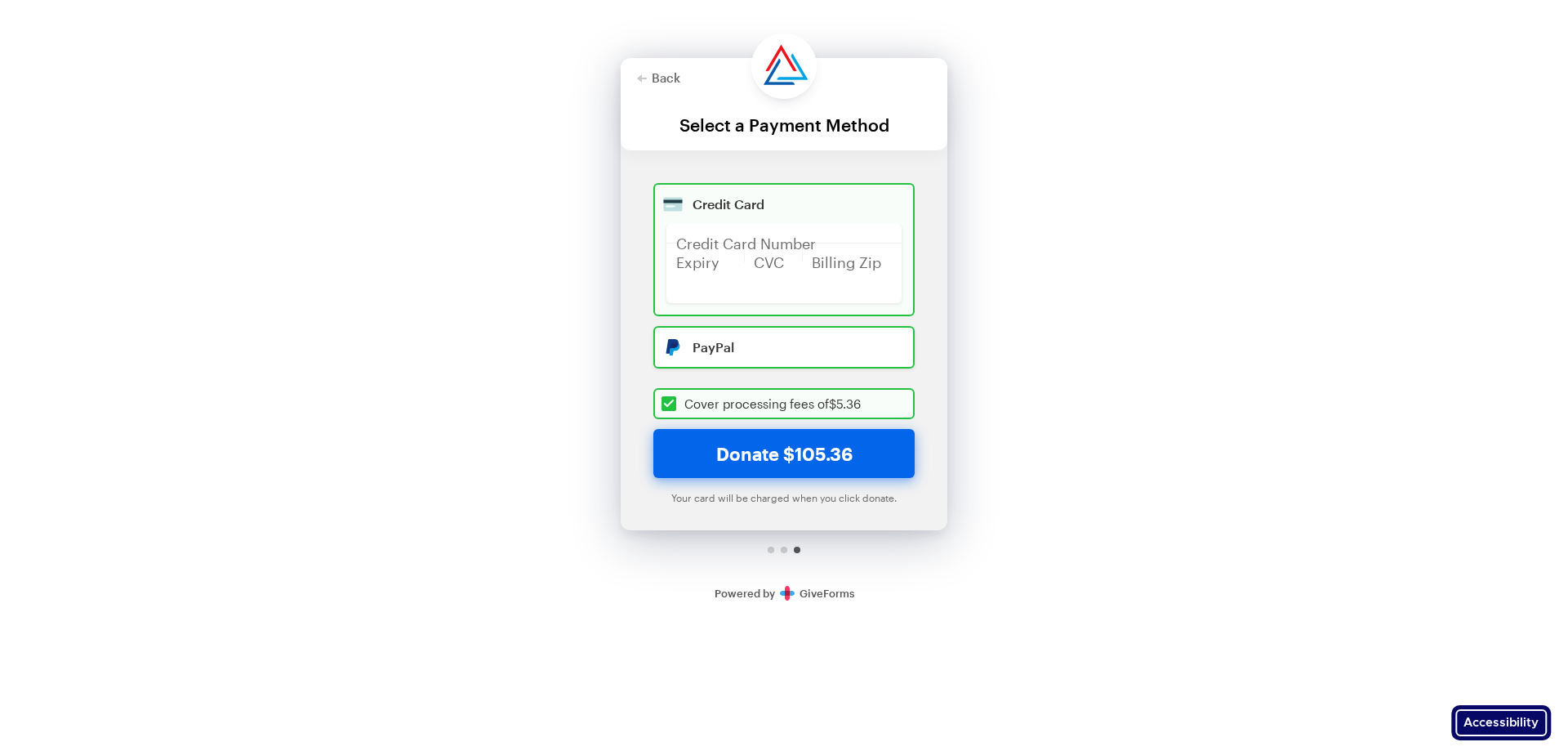
click at [806, 360] on input "radio" at bounding box center [784, 347] width 262 height 42
radio input "true"
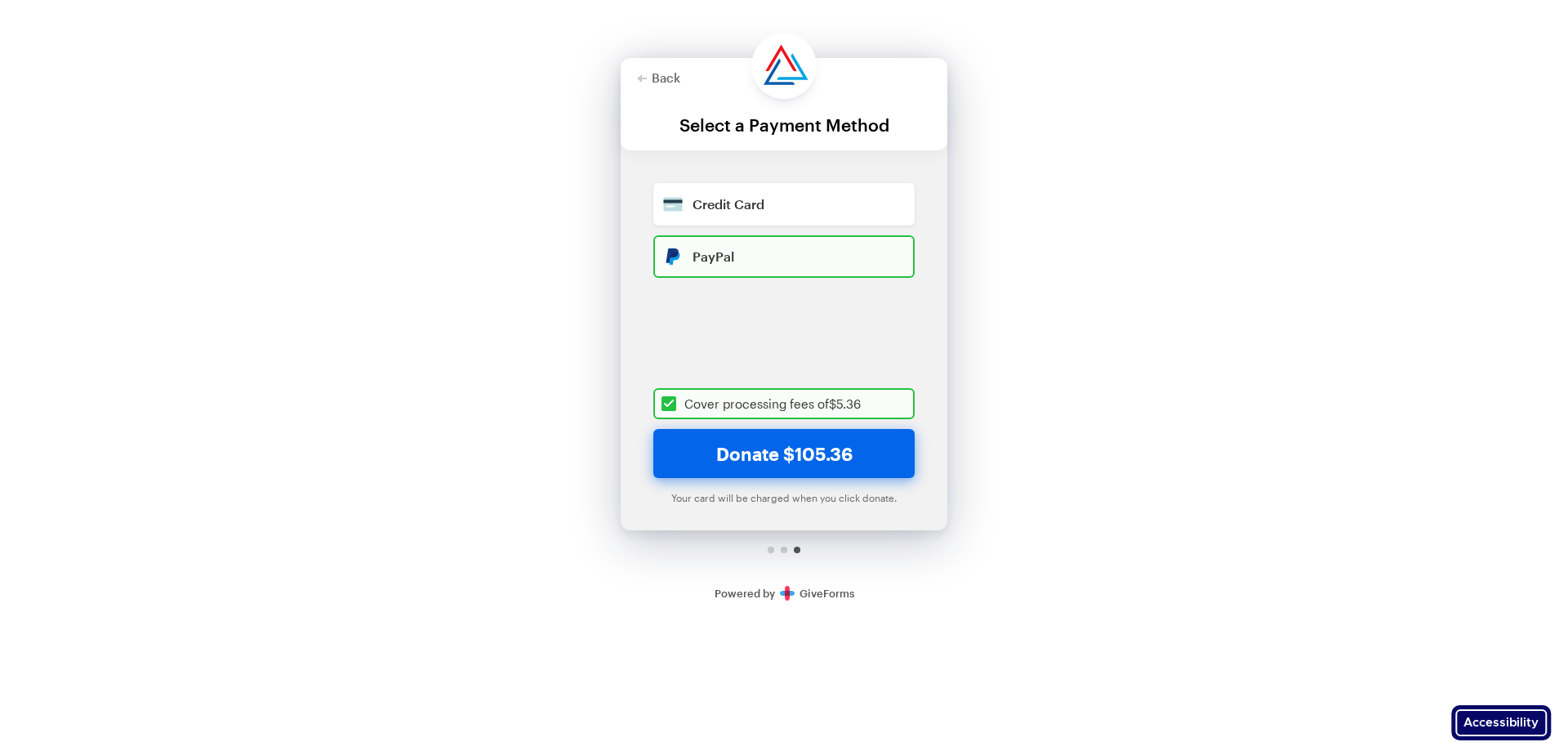
checkbox input "true"
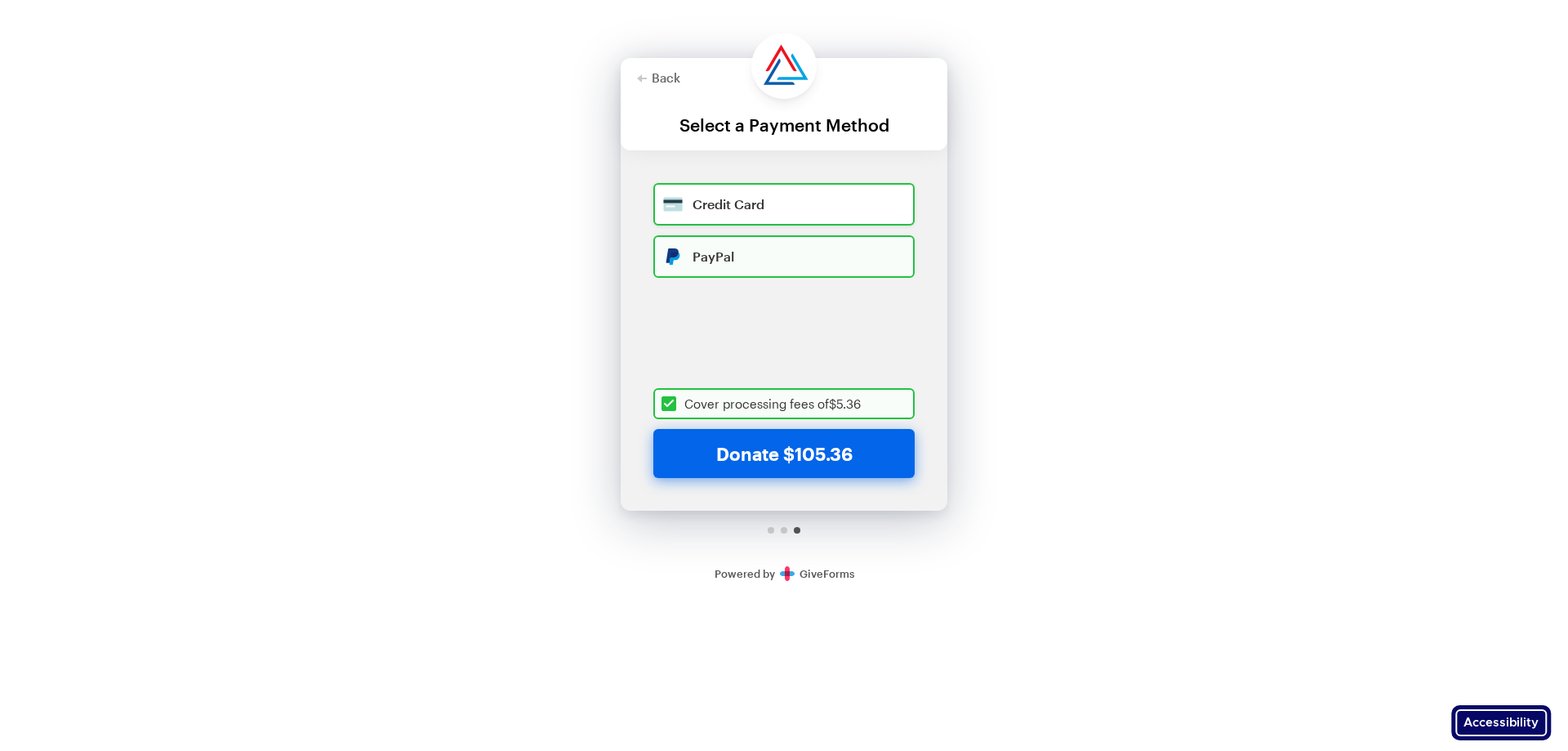
click at [771, 211] on input "radio" at bounding box center [784, 204] width 262 height 42
radio input "true"
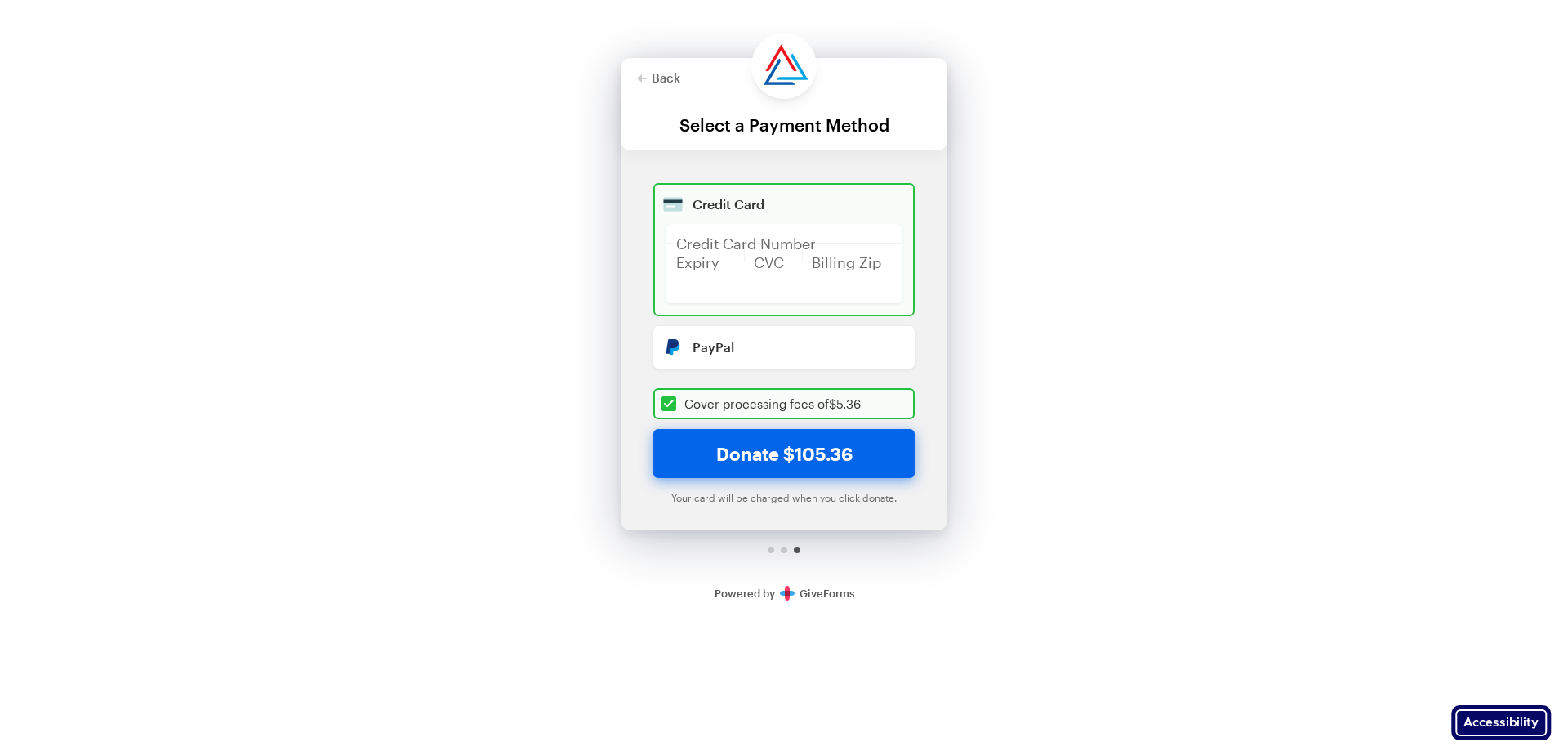
click at [752, 250] on div at bounding box center [773, 252] width 59 height 19
click at [737, 265] on div "Credit Card Number Expiry CVC Billing Zip" at bounding box center [784, 263] width 235 height 80
click at [792, 269] on div "Credit Card Number Expiry CVC Billing Zip" at bounding box center [784, 263] width 235 height 80
drag, startPoint x: 714, startPoint y: 265, endPoint x: 720, endPoint y: 231, distance: 34.5
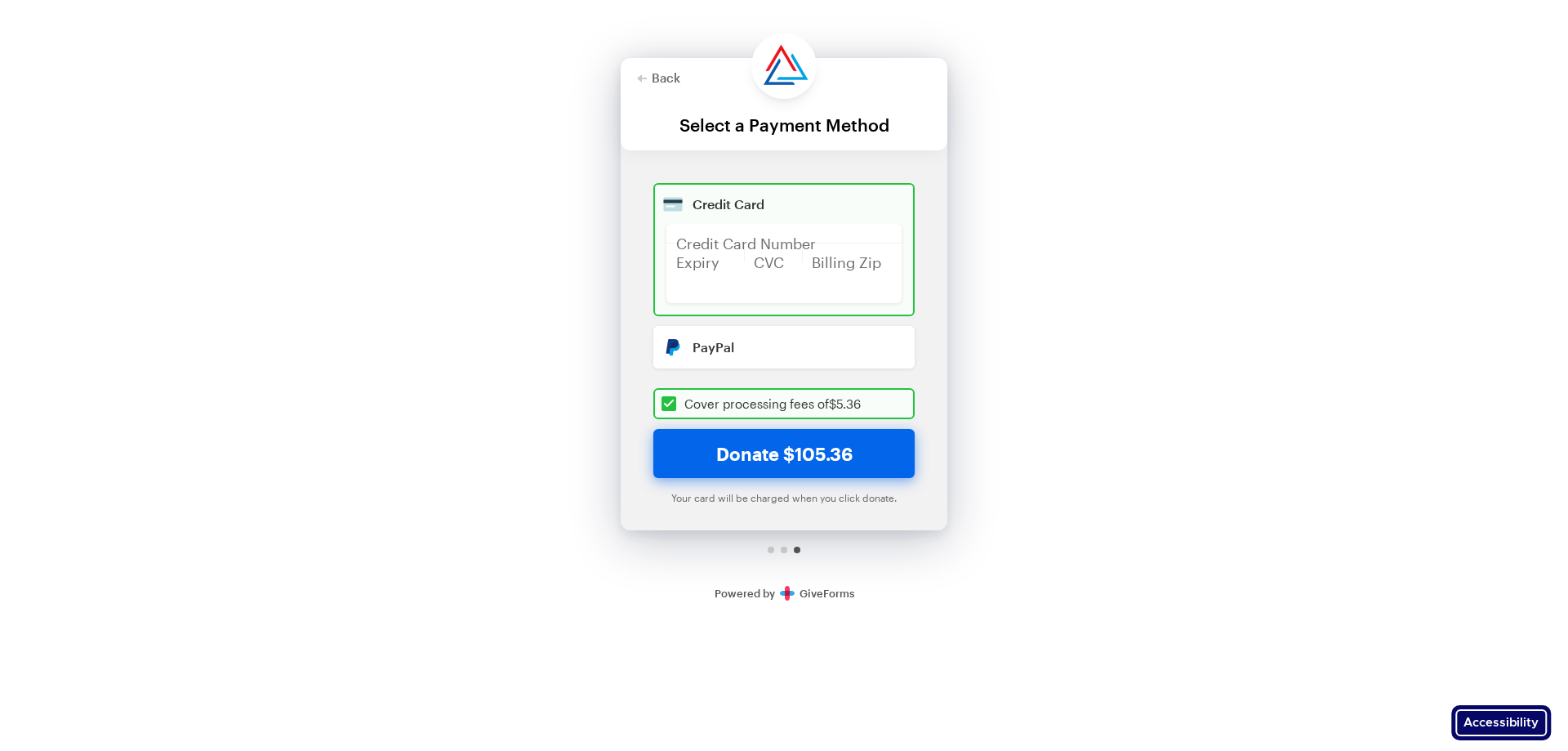
click at [714, 263] on div "Credit Card Number Expiry CVC Billing Zip" at bounding box center [784, 263] width 235 height 80
click at [720, 231] on div at bounding box center [784, 233] width 235 height 19
click at [745, 272] on div "Credit Card Number Expiry CVC Billing Zip" at bounding box center [784, 263] width 235 height 80
click at [641, 80] on polygon "button" at bounding box center [642, 78] width 10 height 9
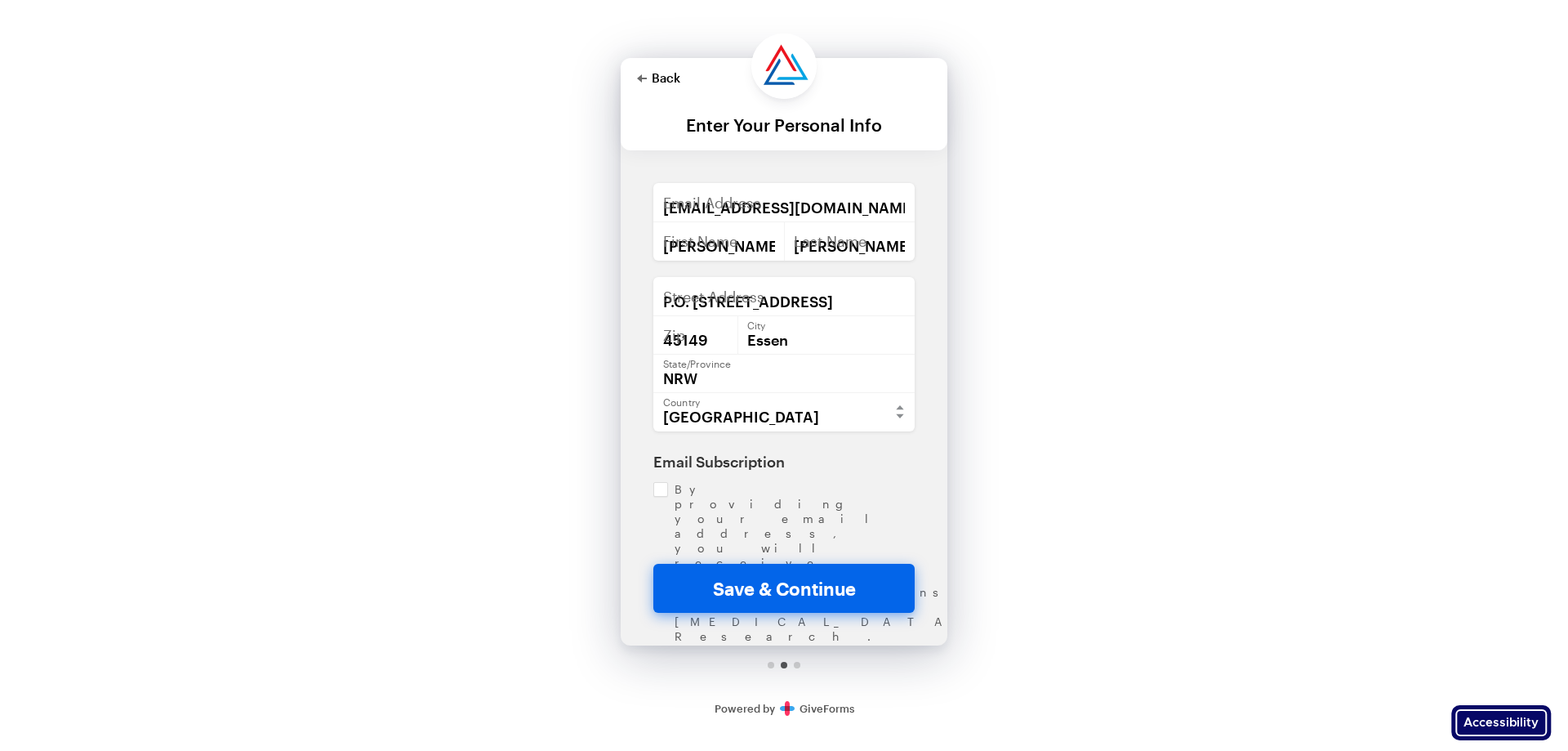
click at [641, 80] on polygon "button" at bounding box center [642, 78] width 10 height 9
checkbox input "true"
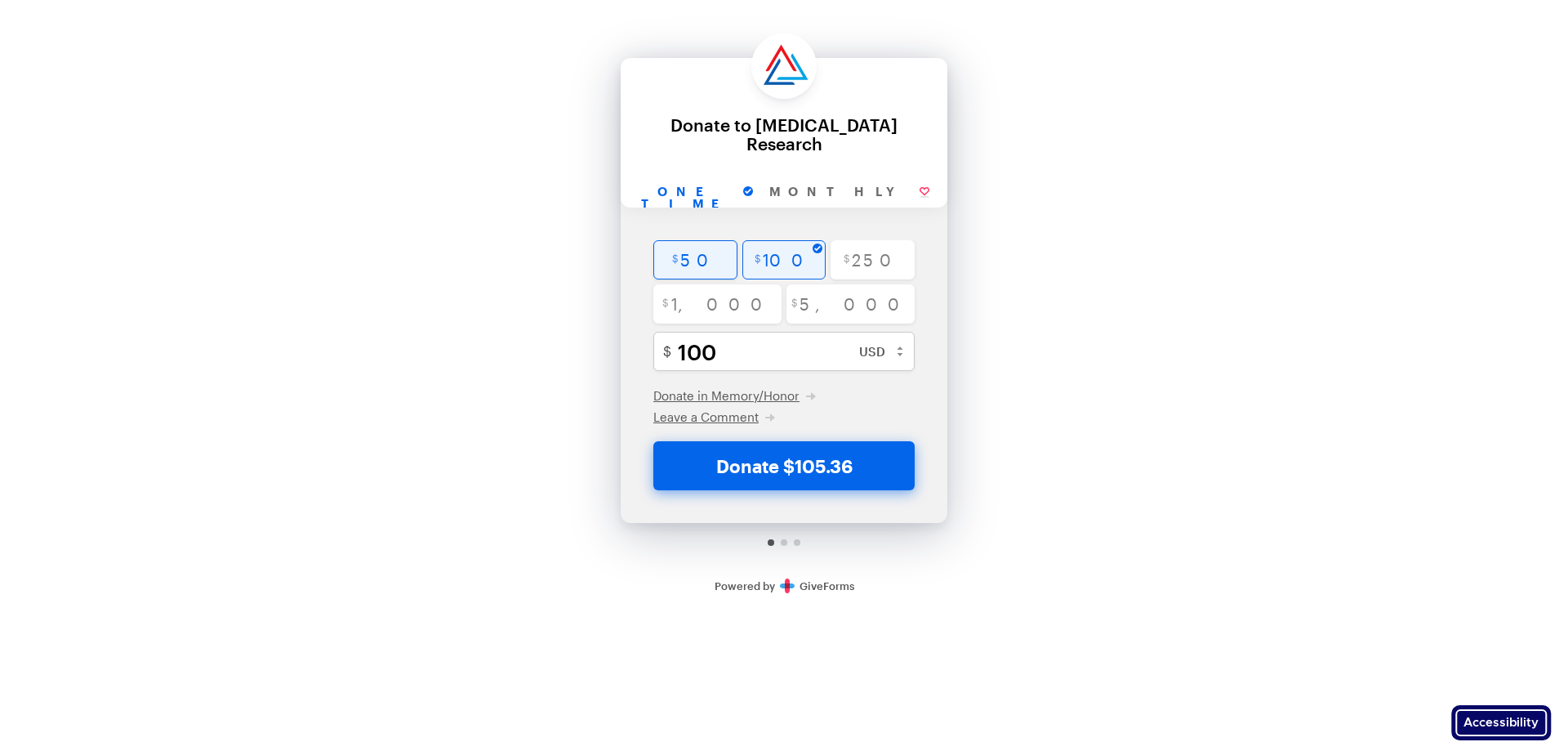
click at [706, 270] on input "radio" at bounding box center [695, 259] width 84 height 39
radio input "true"
type input "50"
checkbox input "true"
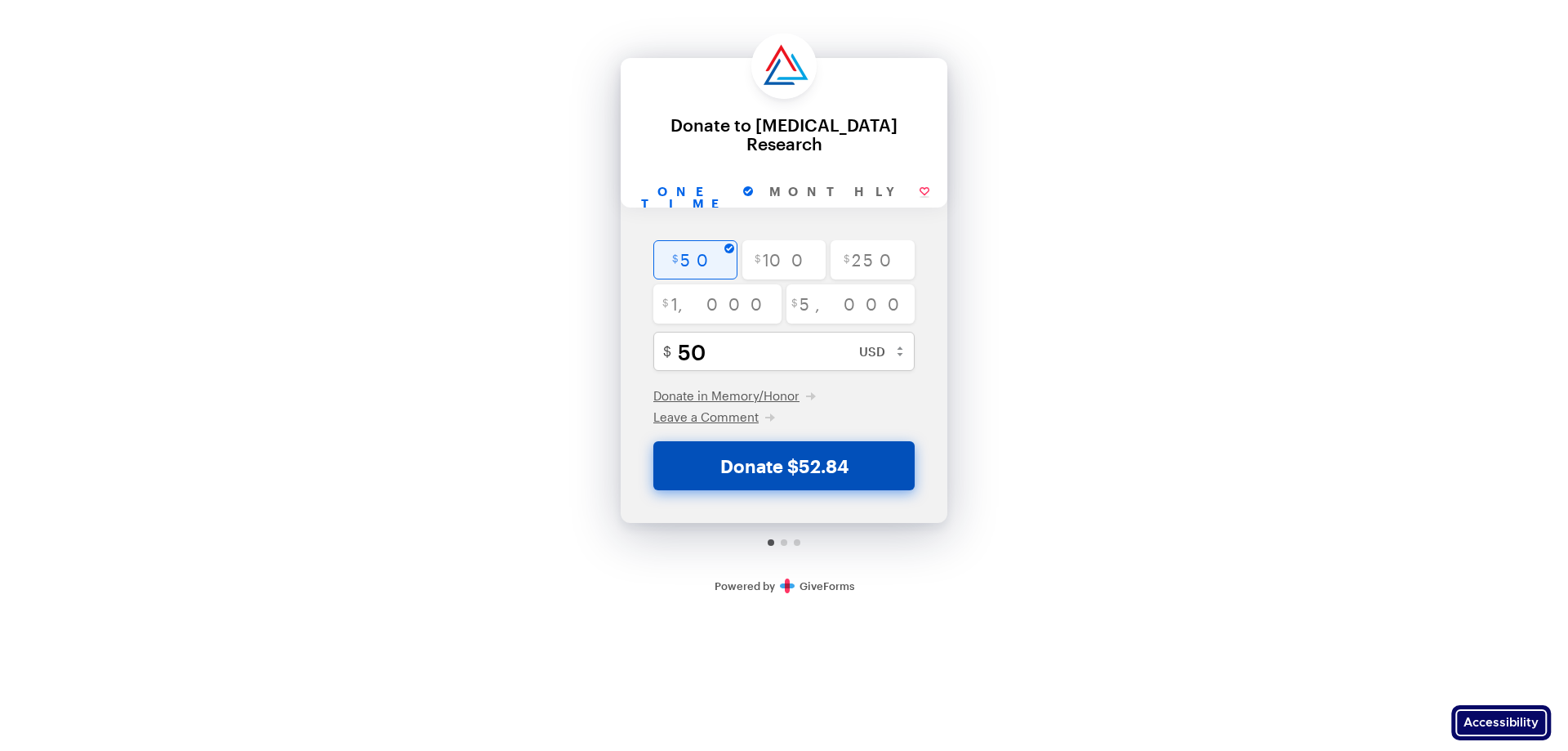
click at [767, 446] on button "Donate $52.84" at bounding box center [784, 465] width 262 height 49
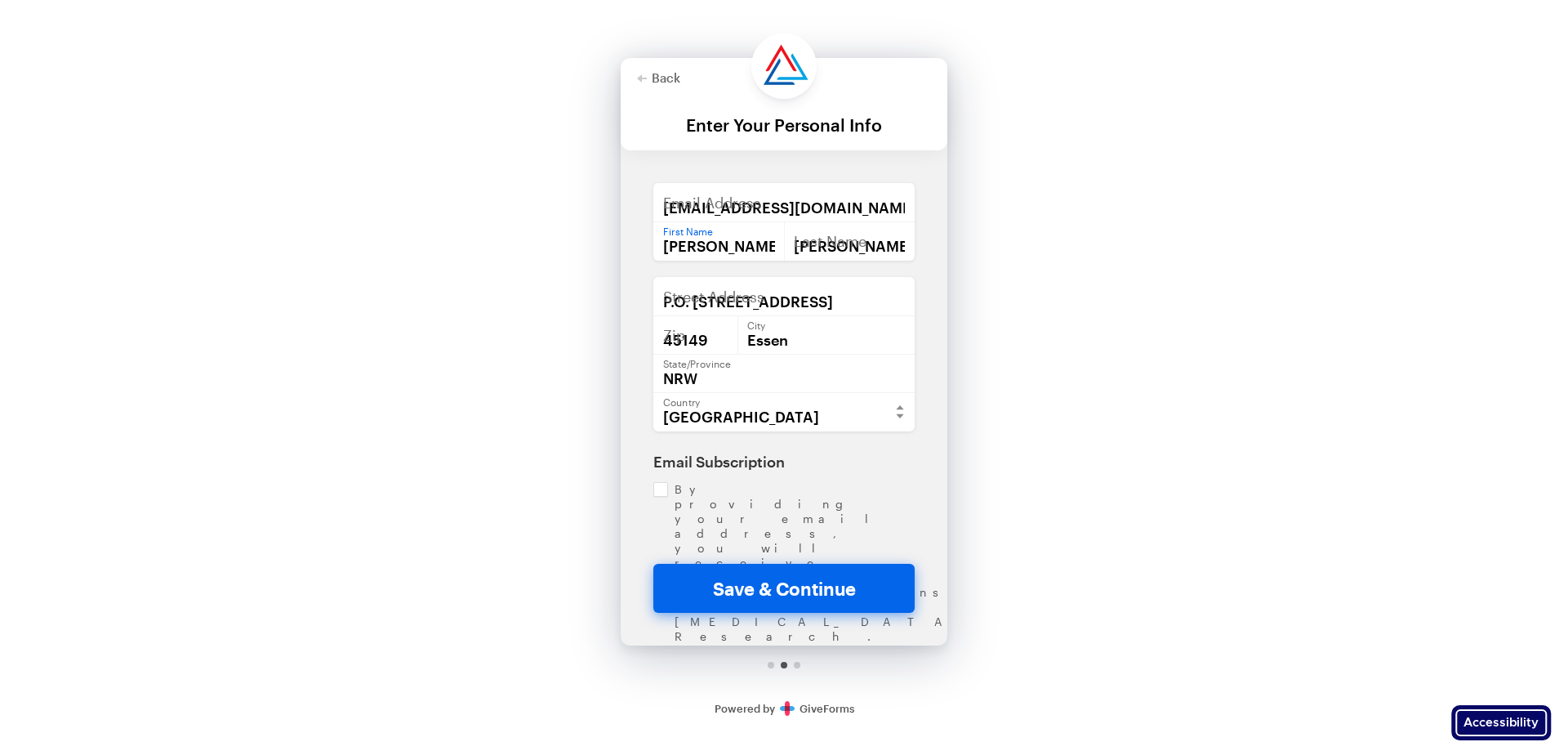
click at [781, 231] on input "[PERSON_NAME]" at bounding box center [718, 241] width 131 height 39
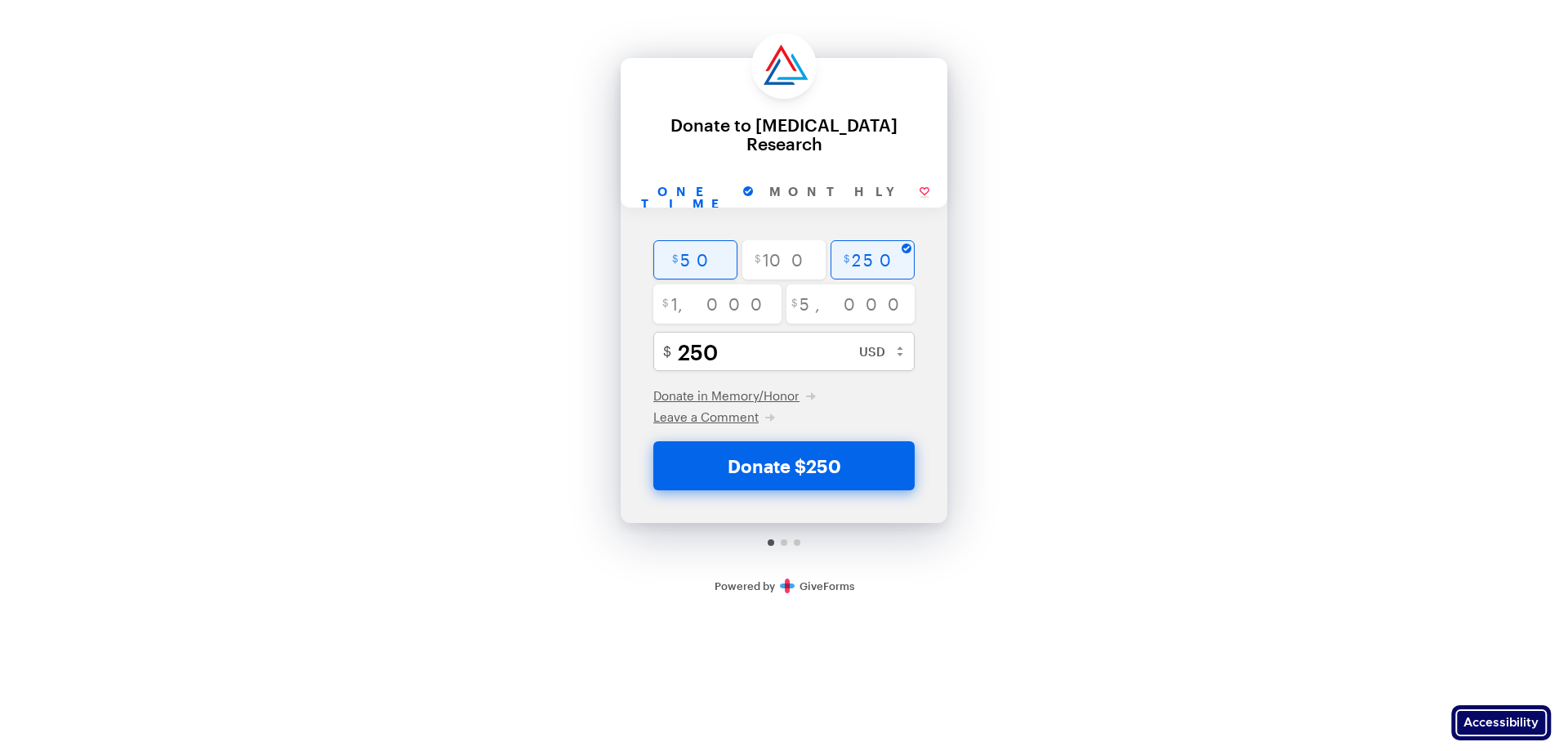
click at [706, 270] on input "radio" at bounding box center [695, 259] width 84 height 39
radio input "true"
type input "50"
checkbox input "true"
click at [771, 263] on input "radio" at bounding box center [784, 259] width 84 height 39
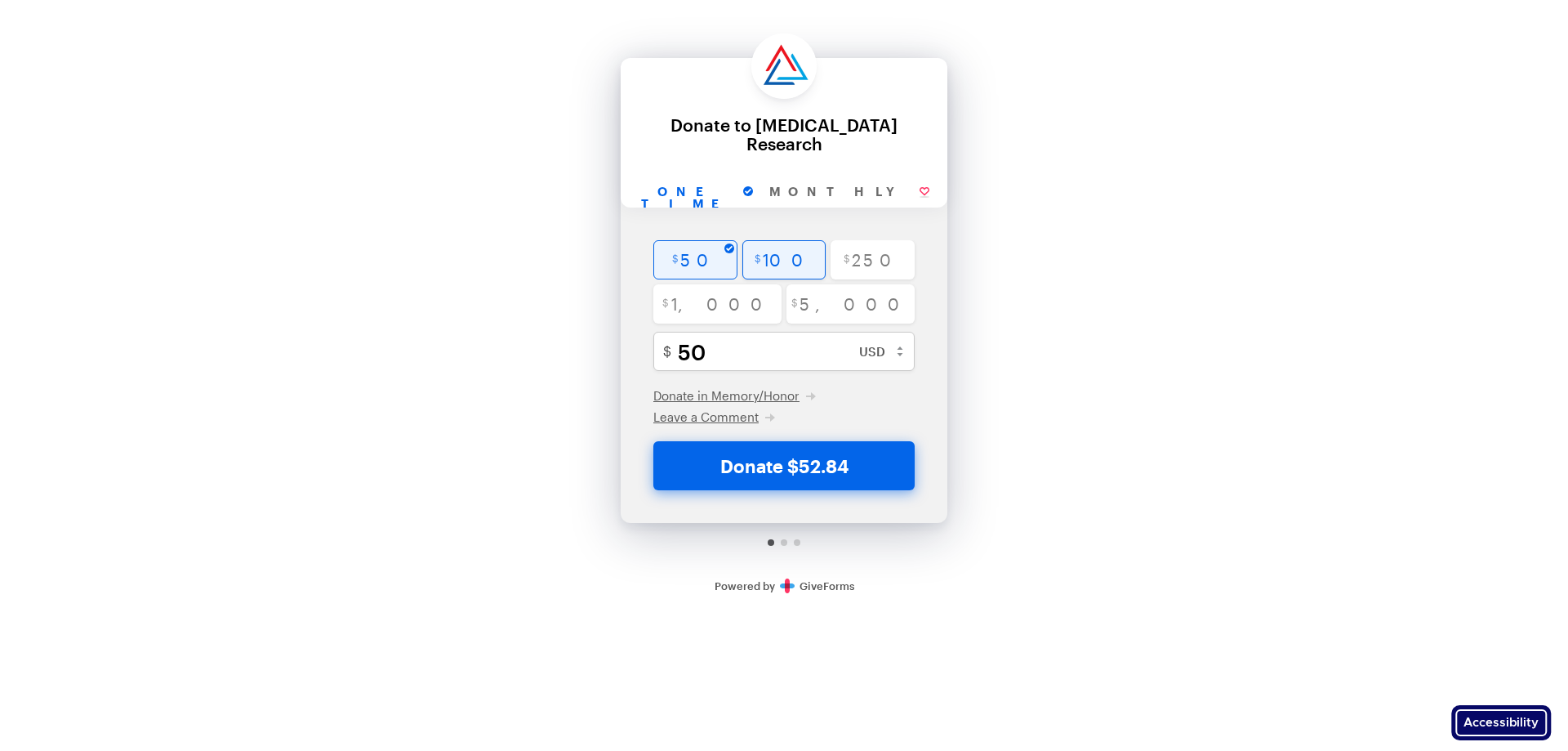
radio input "true"
type input "100"
checkbox input "true"
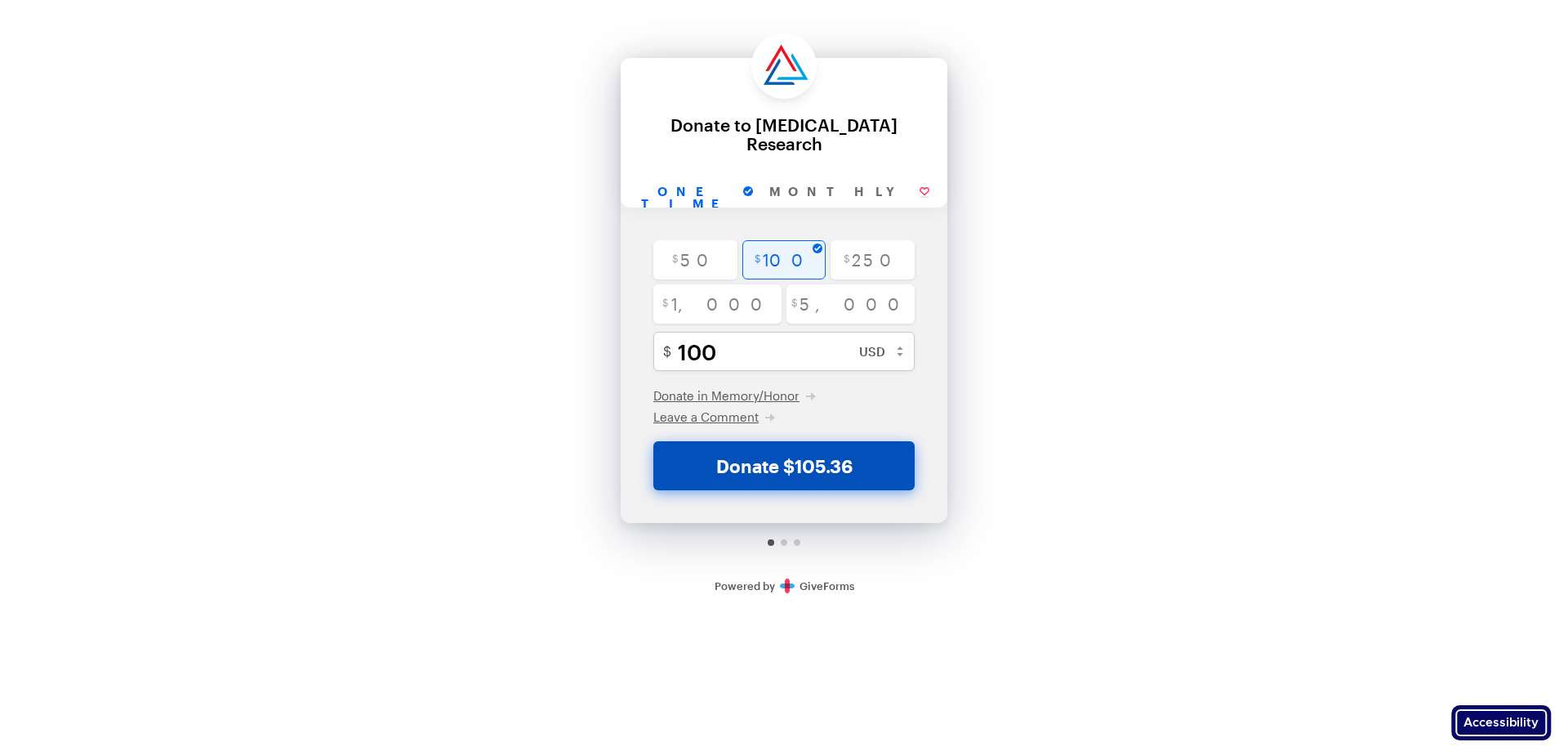
click at [810, 465] on button "Donate $105.36" at bounding box center [784, 465] width 262 height 49
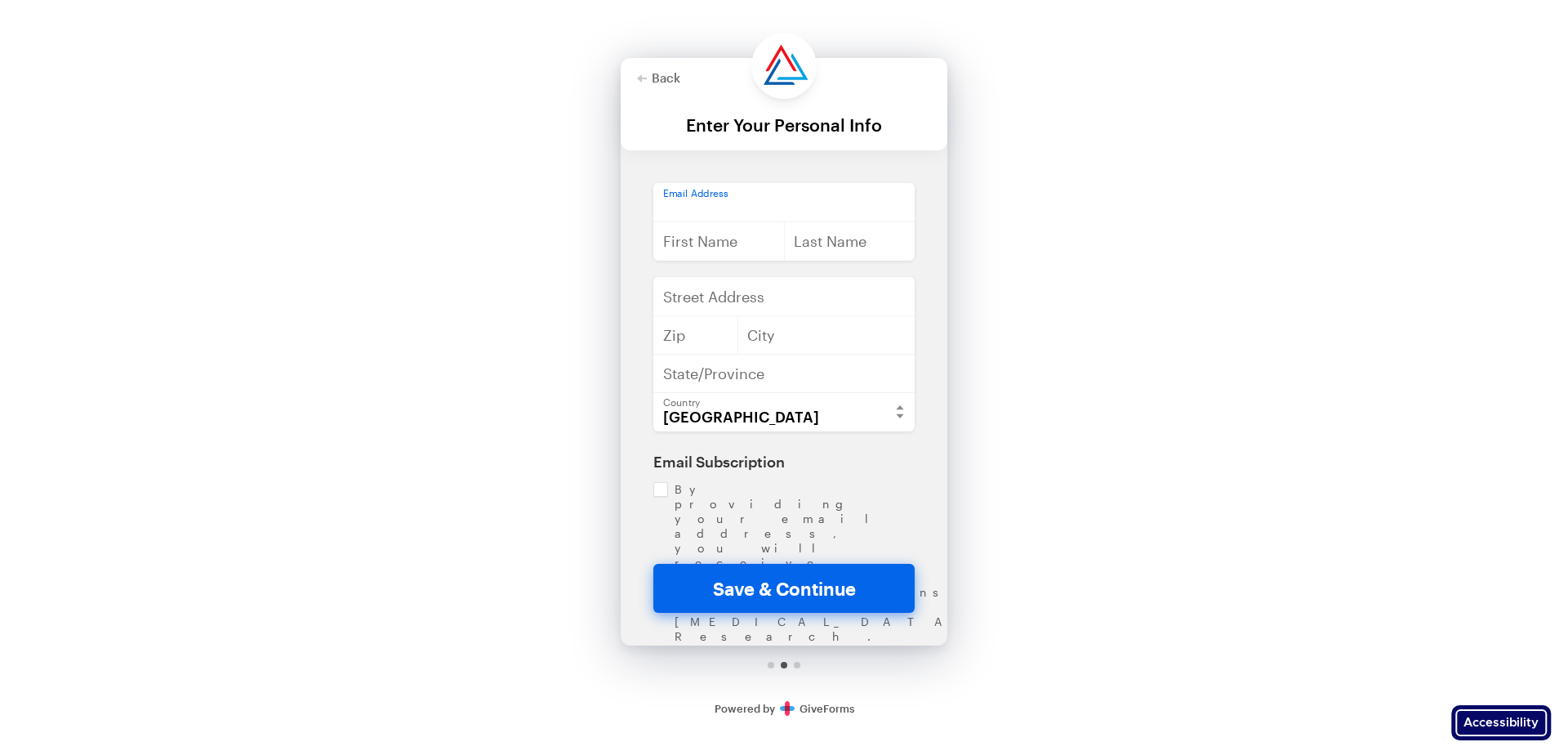
click at [724, 202] on input "email" at bounding box center [784, 202] width 262 height 39
type input "[EMAIL_ADDRESS][DOMAIN_NAME]"
type input "[PERSON_NAME]"
type input "P.O. [STREET_ADDRESS]"
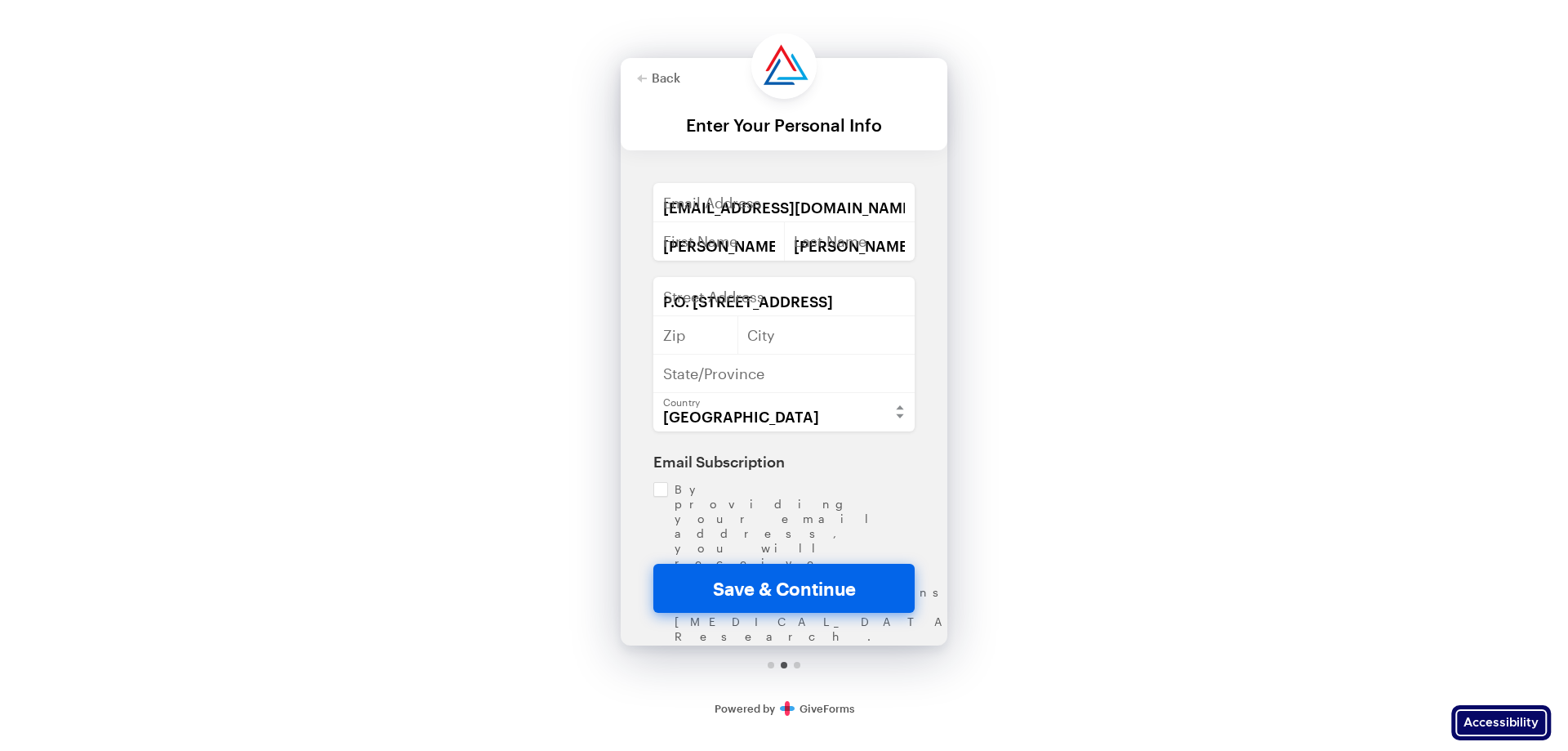
type input "45149"
type input "Bandera"
type input "[US_STATE]"
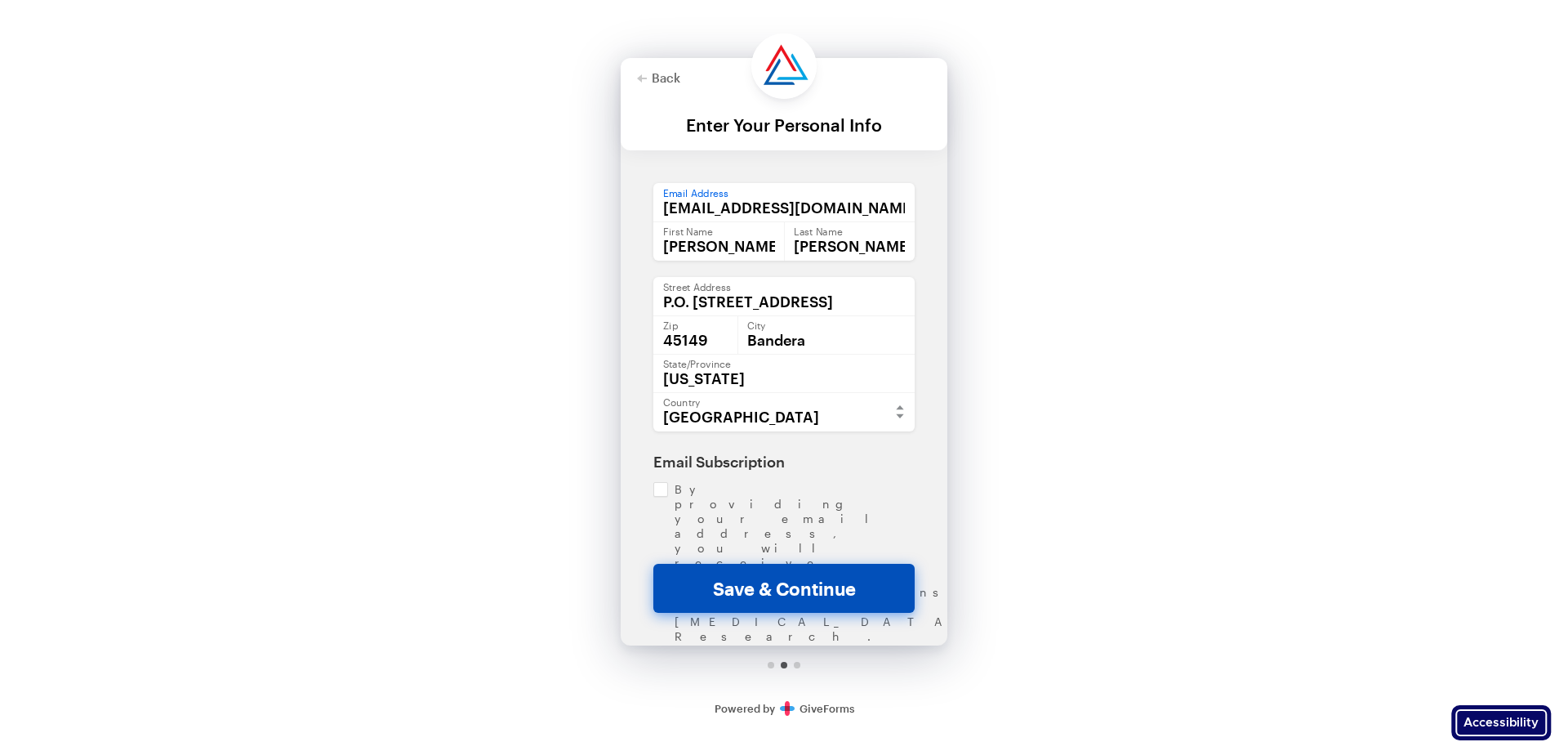
type input "Essen"
type input "NRW"
select select "DE"
click at [832, 579] on button "Save & Continue" at bounding box center [784, 588] width 262 height 49
checkbox input "true"
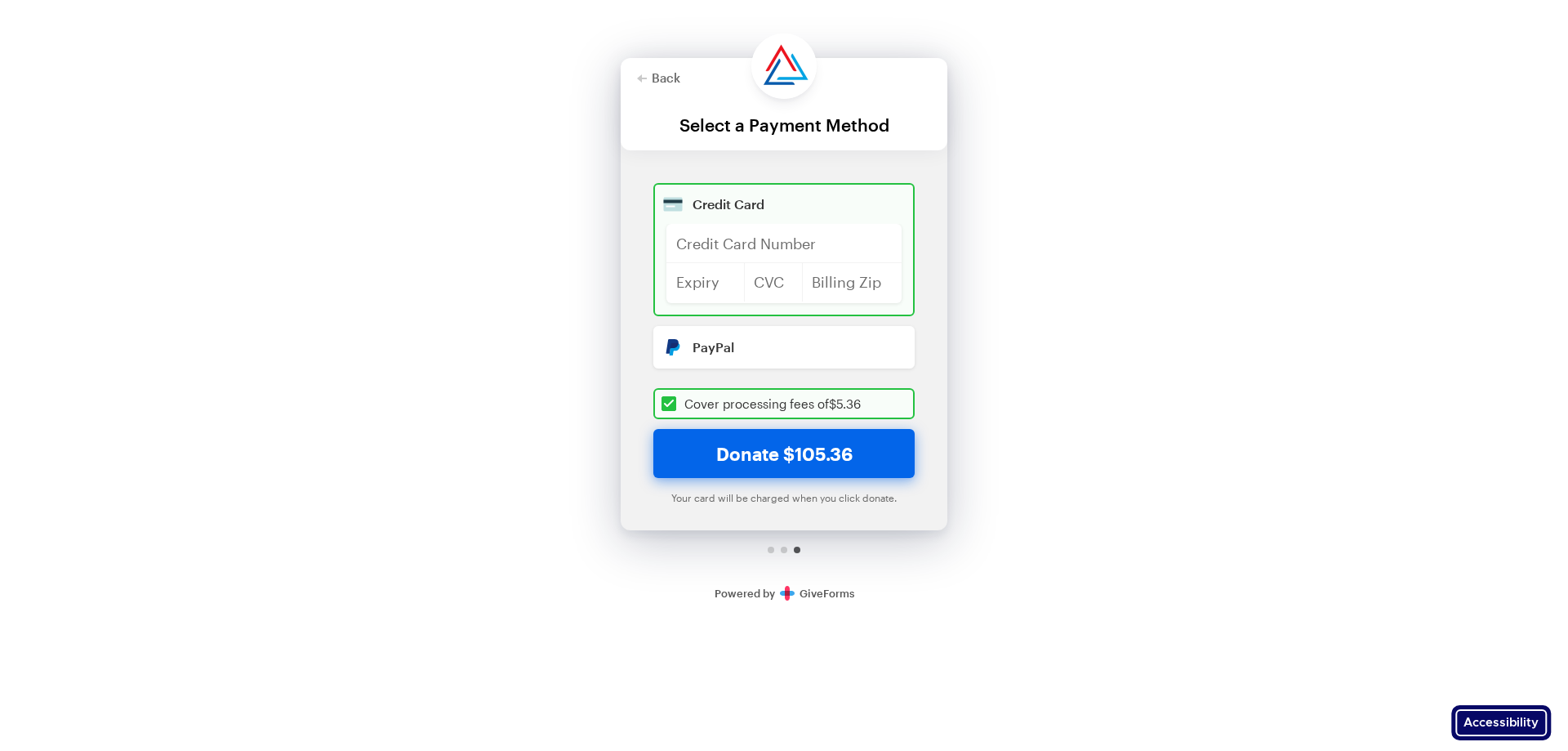
click at [777, 349] on input "radio" at bounding box center [784, 347] width 262 height 42
radio input "true"
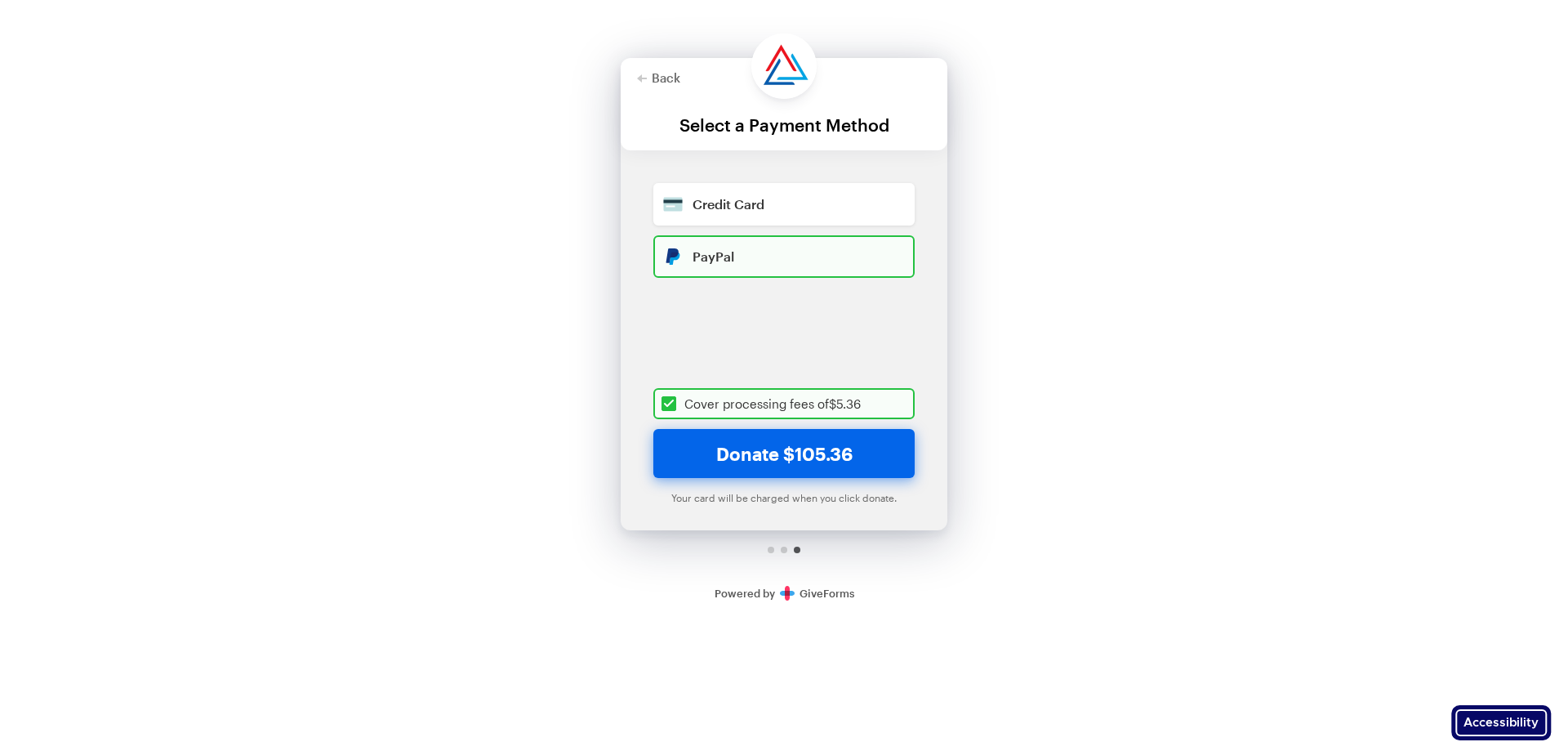
checkbox input "true"
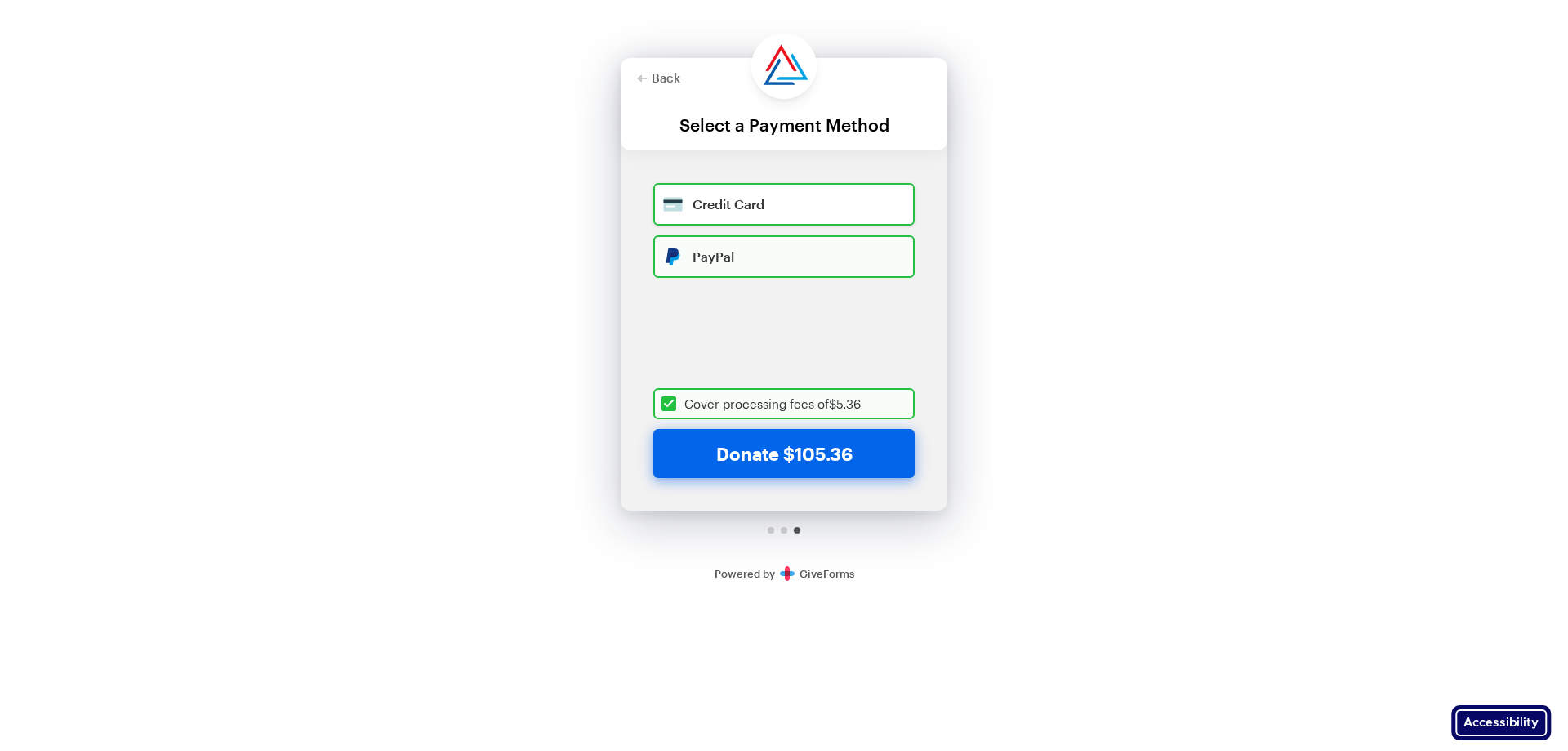
click at [771, 215] on input "radio" at bounding box center [784, 204] width 262 height 42
radio input "true"
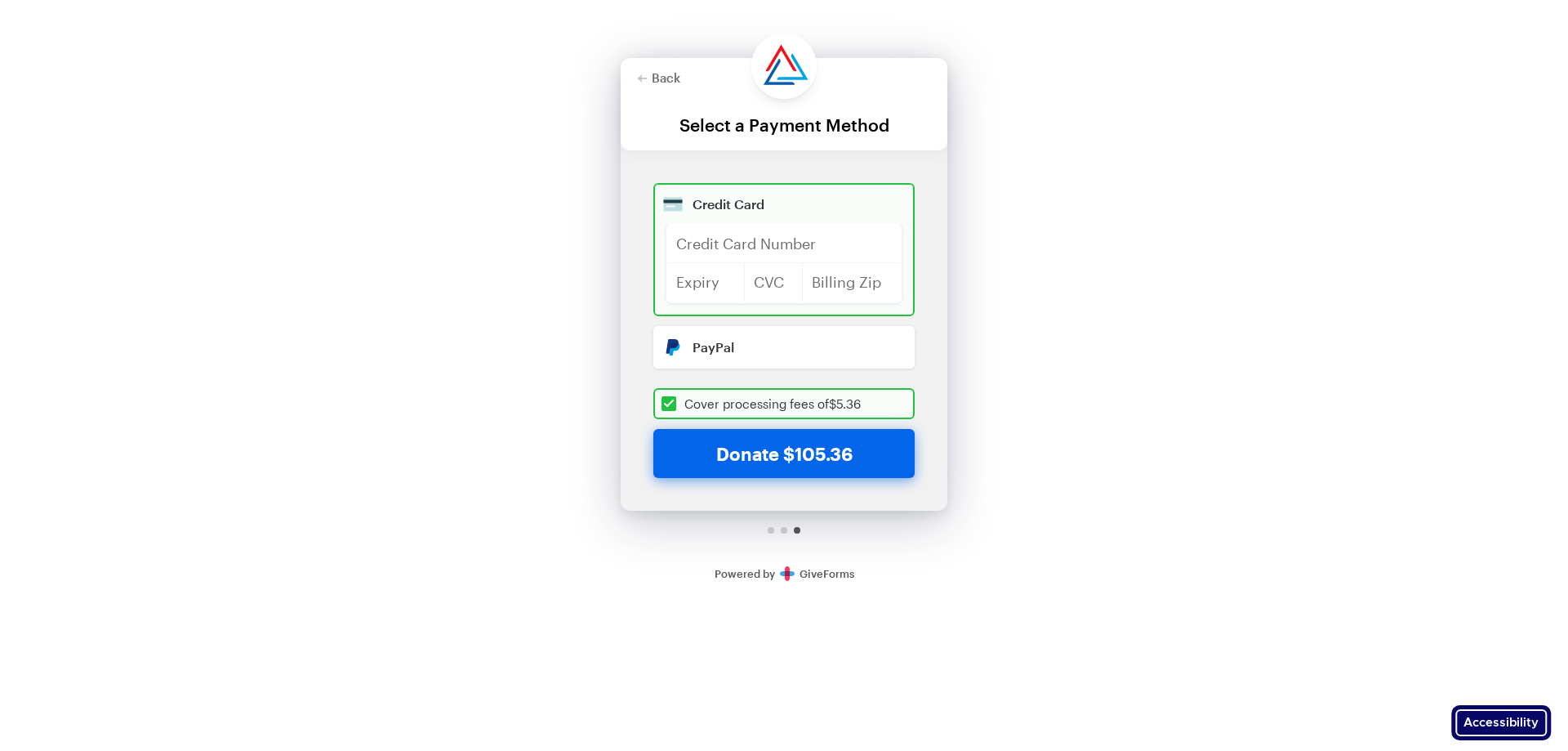
checkbox input "true"
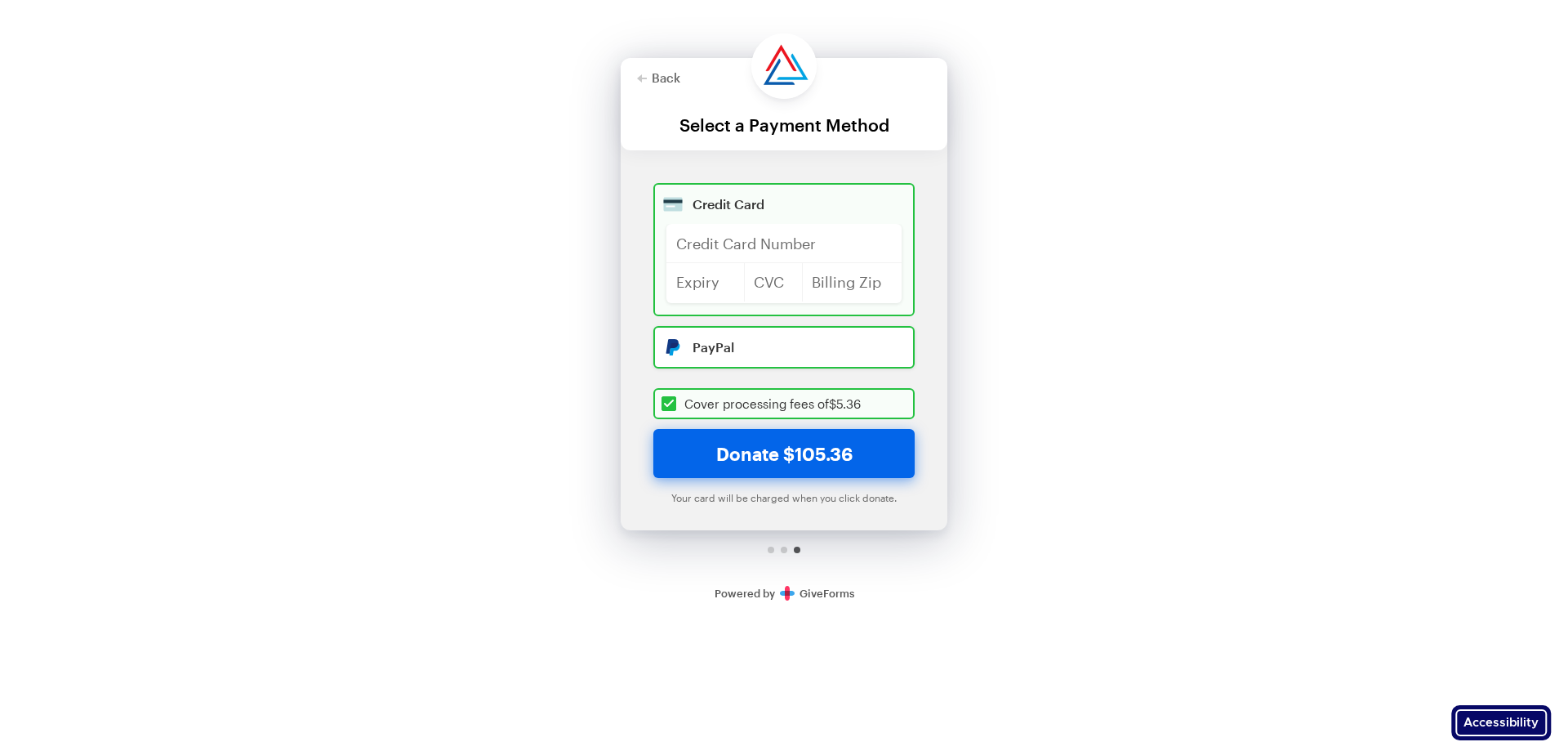
click at [778, 335] on input "radio" at bounding box center [784, 347] width 262 height 42
radio input "true"
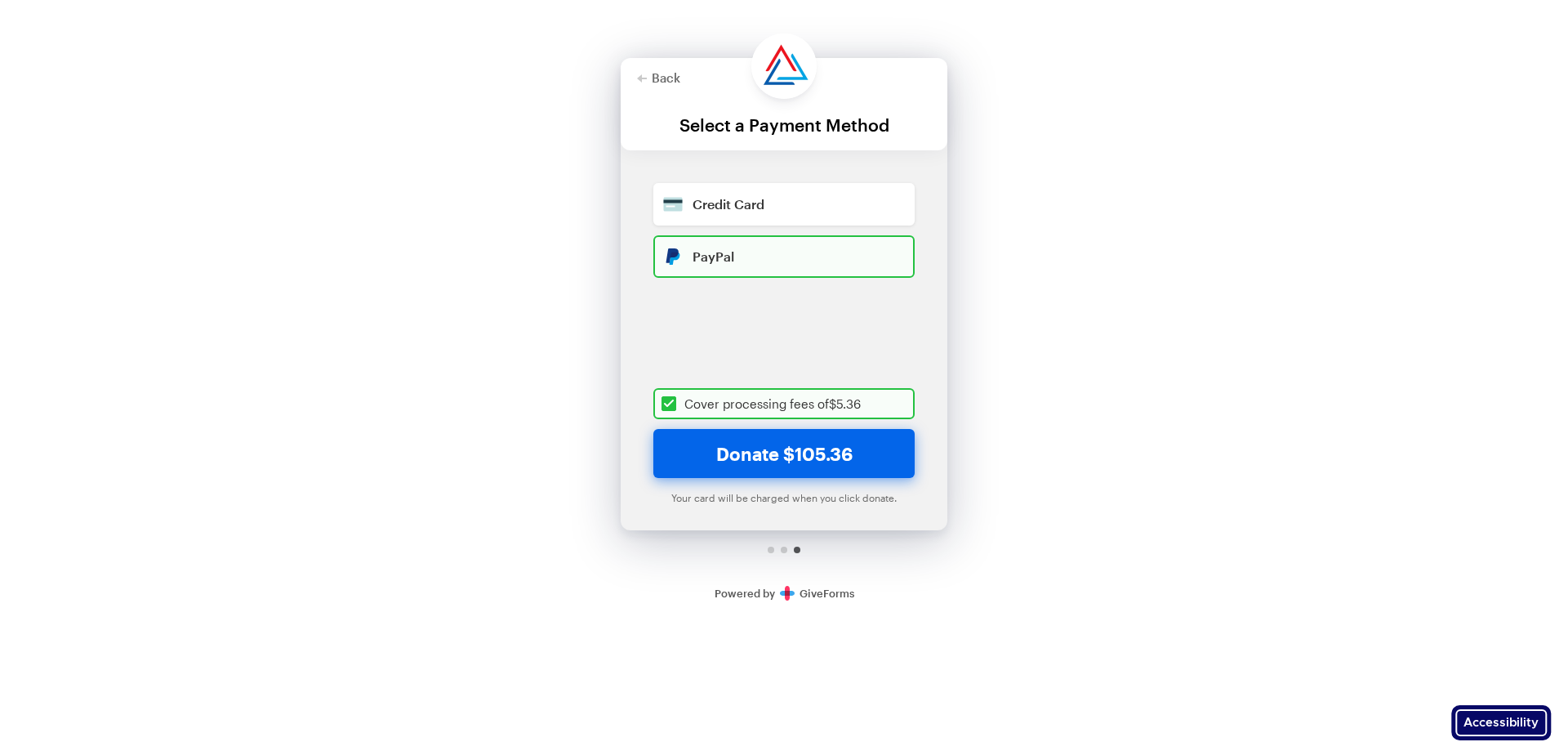
checkbox input "true"
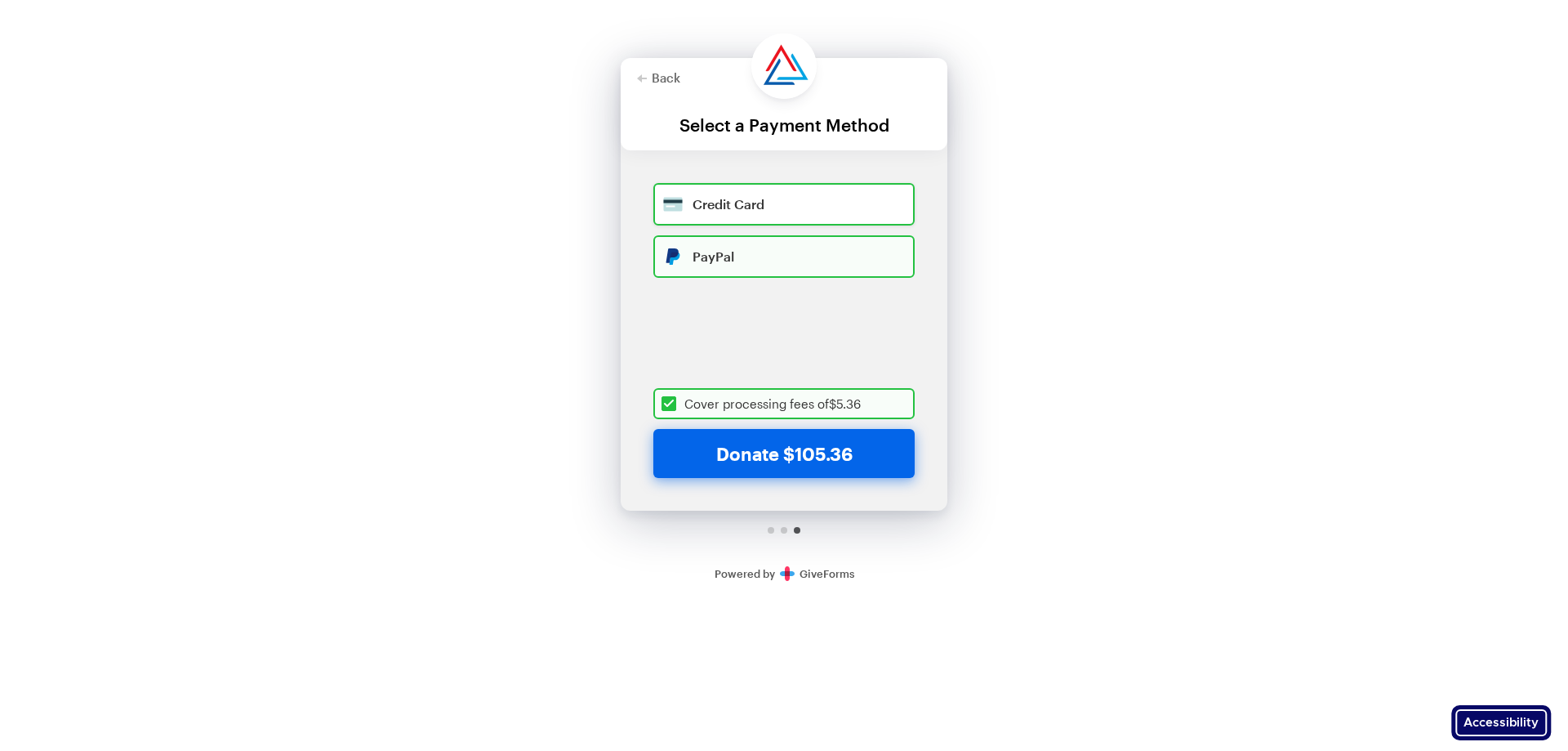
click at [784, 213] on input "radio" at bounding box center [784, 204] width 262 height 42
radio input "true"
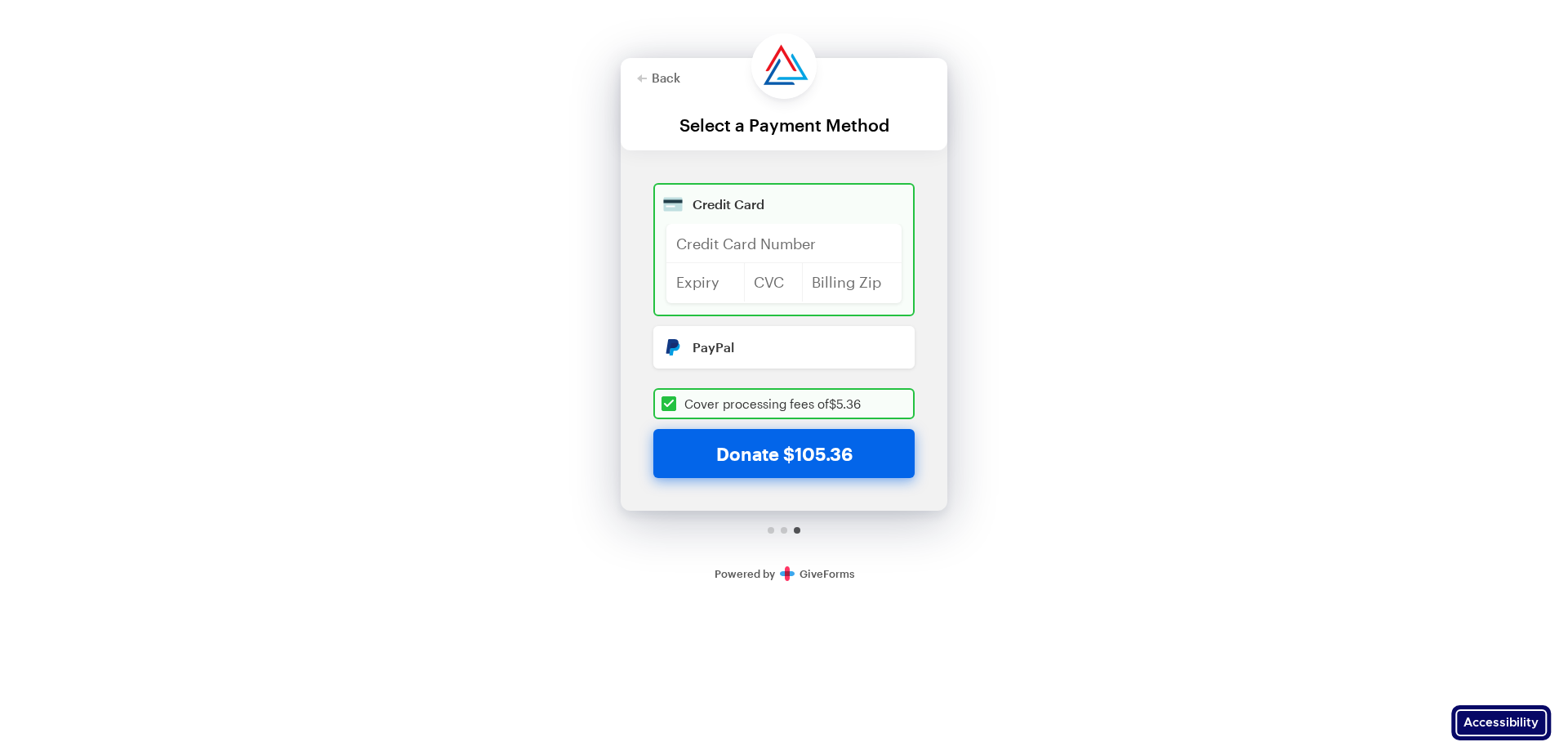
checkbox input "true"
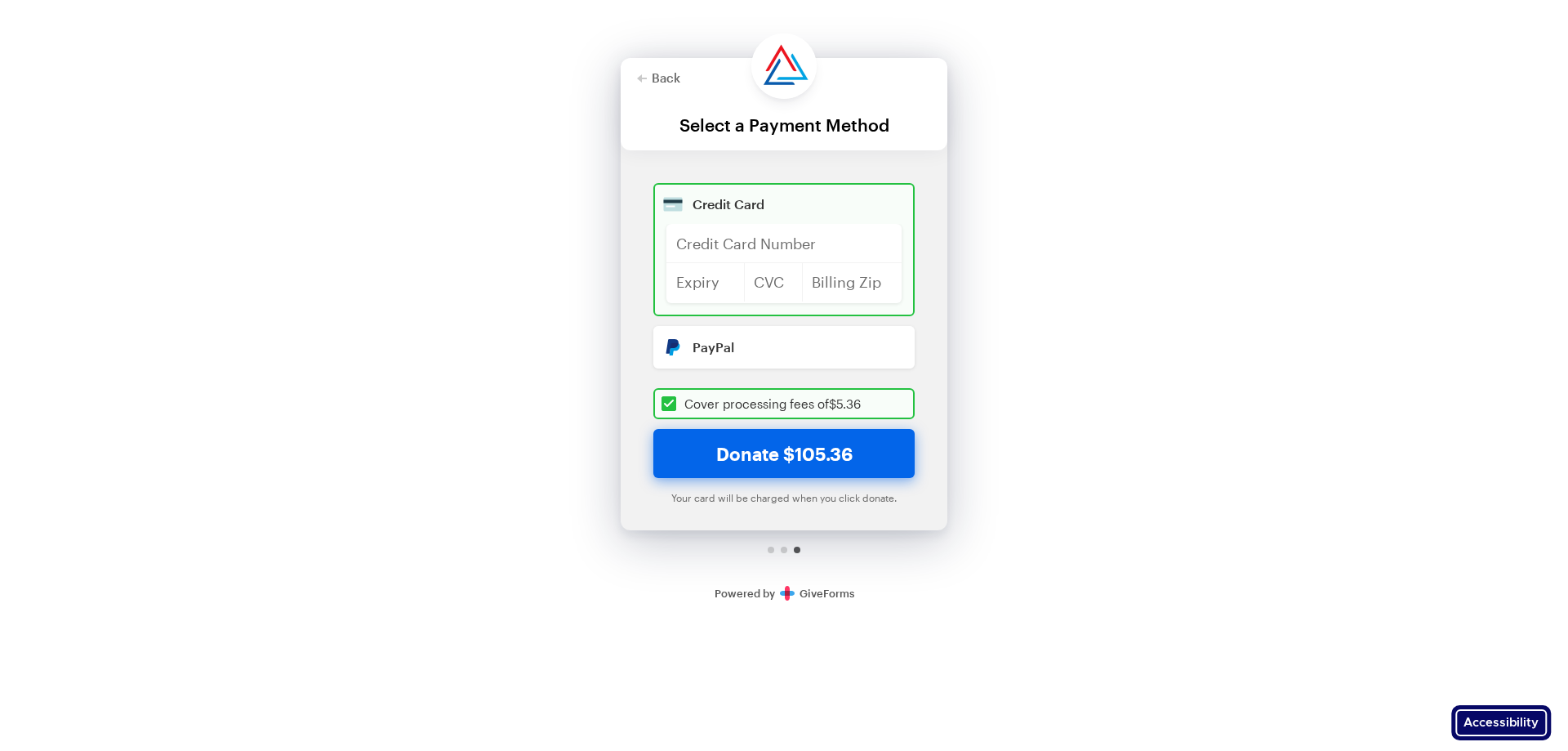
drag, startPoint x: 784, startPoint y: 337, endPoint x: 234, endPoint y: 6, distance: 641.9
click at [784, 336] on input "radio" at bounding box center [784, 347] width 262 height 42
radio input "true"
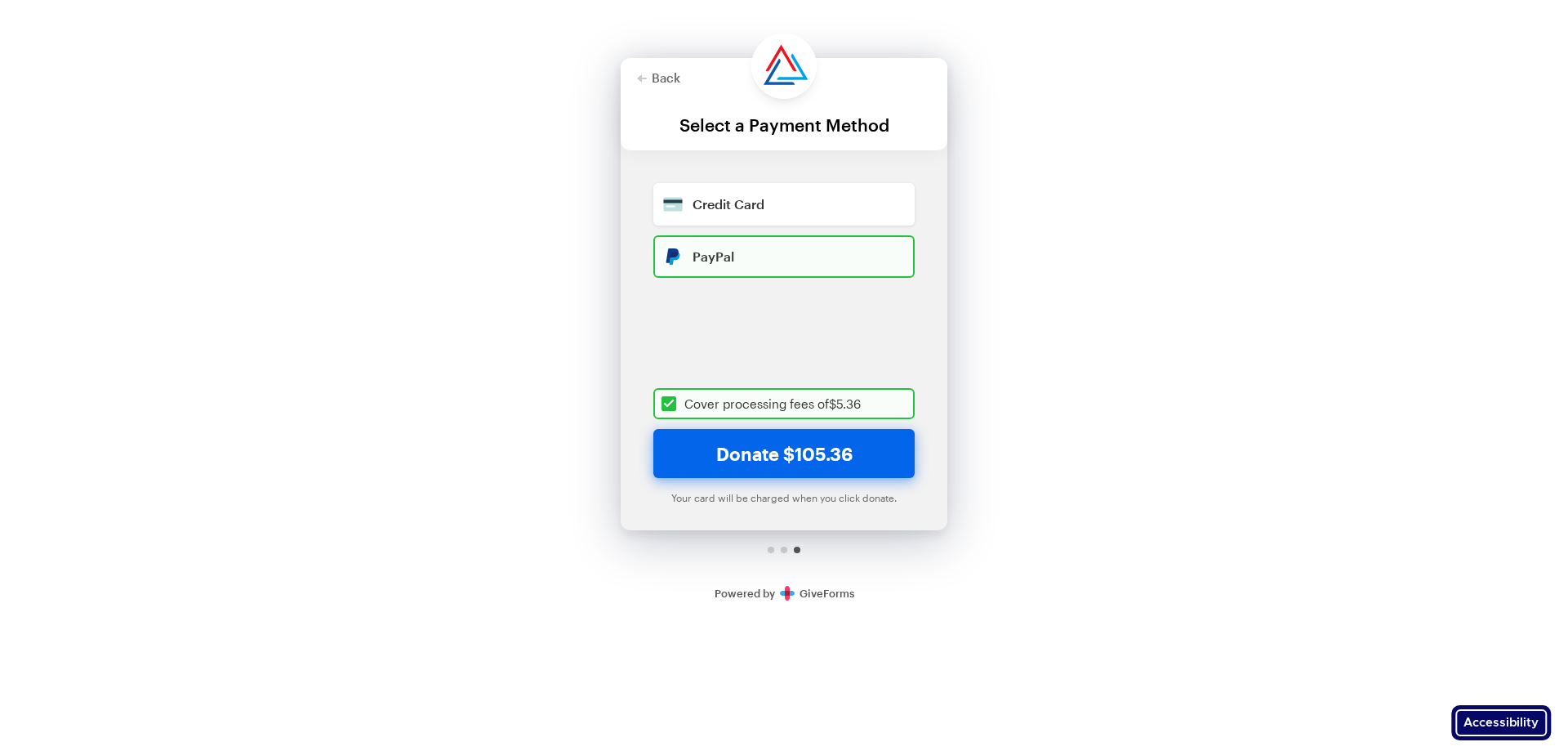
checkbox input "true"
